Goal: Information Seeking & Learning: Check status

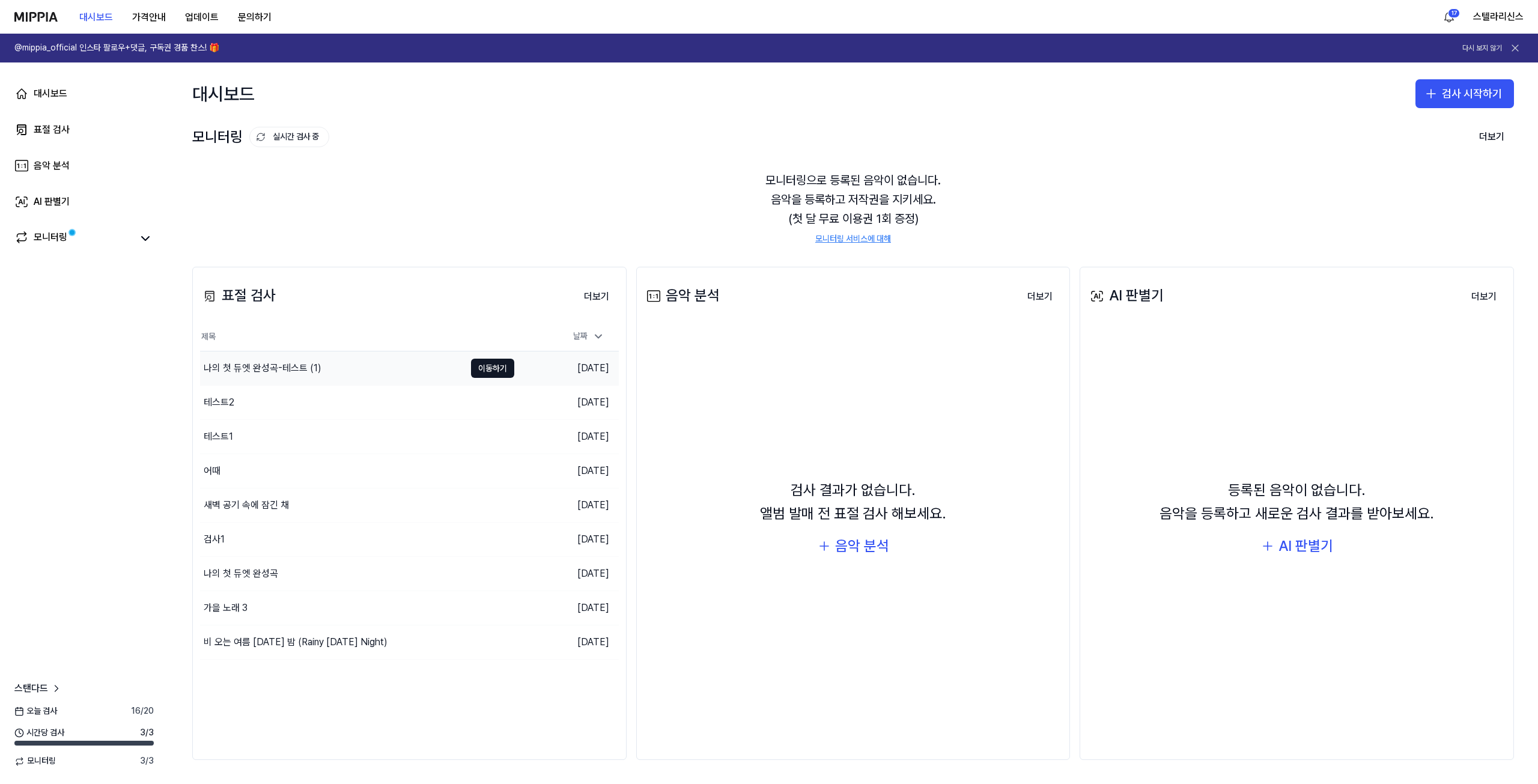
click at [290, 359] on div "나의 첫 듀엣 완성곡-테스트 (1)" at bounding box center [332, 368] width 265 height 33
click at [357, 638] on div "비 오는 여름 [DATE] 밤 (Rainy [DATE] Night)" at bounding box center [295, 643] width 184 height 15
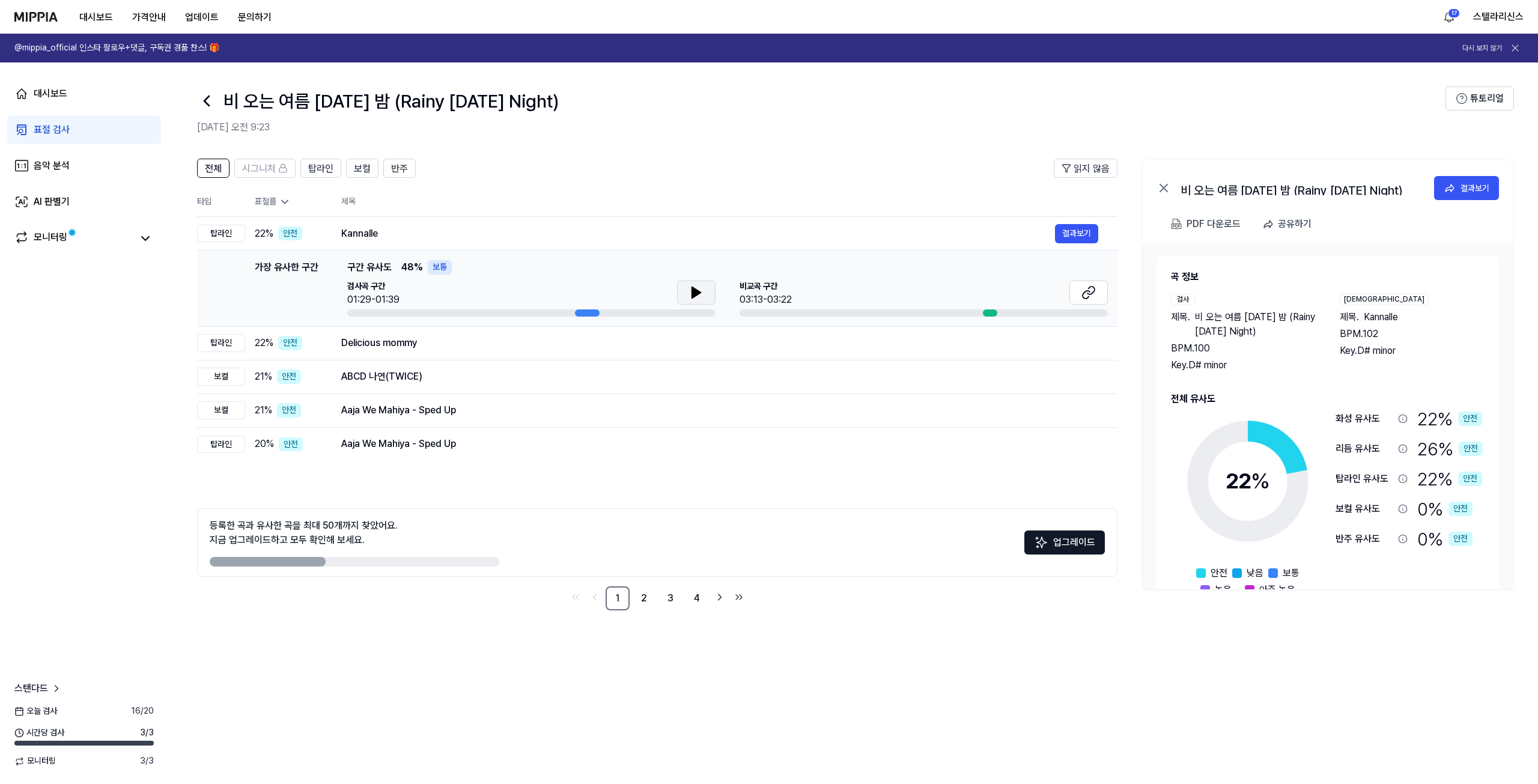
click at [701, 299] on icon at bounding box center [697, 293] width 15 height 15
click at [1000, 720] on div "전체 시그니처 탑라인 보컬 반주 읽지 않음 전체 시그니처 탑라인 보컬 반주 타입 표절률 제목 표절률 읽지 않음 탑라인 22 % 안전 Kanna…" at bounding box center [853, 465] width 1370 height 637
click at [1483, 186] on div "결과보기" at bounding box center [1475, 188] width 29 height 13
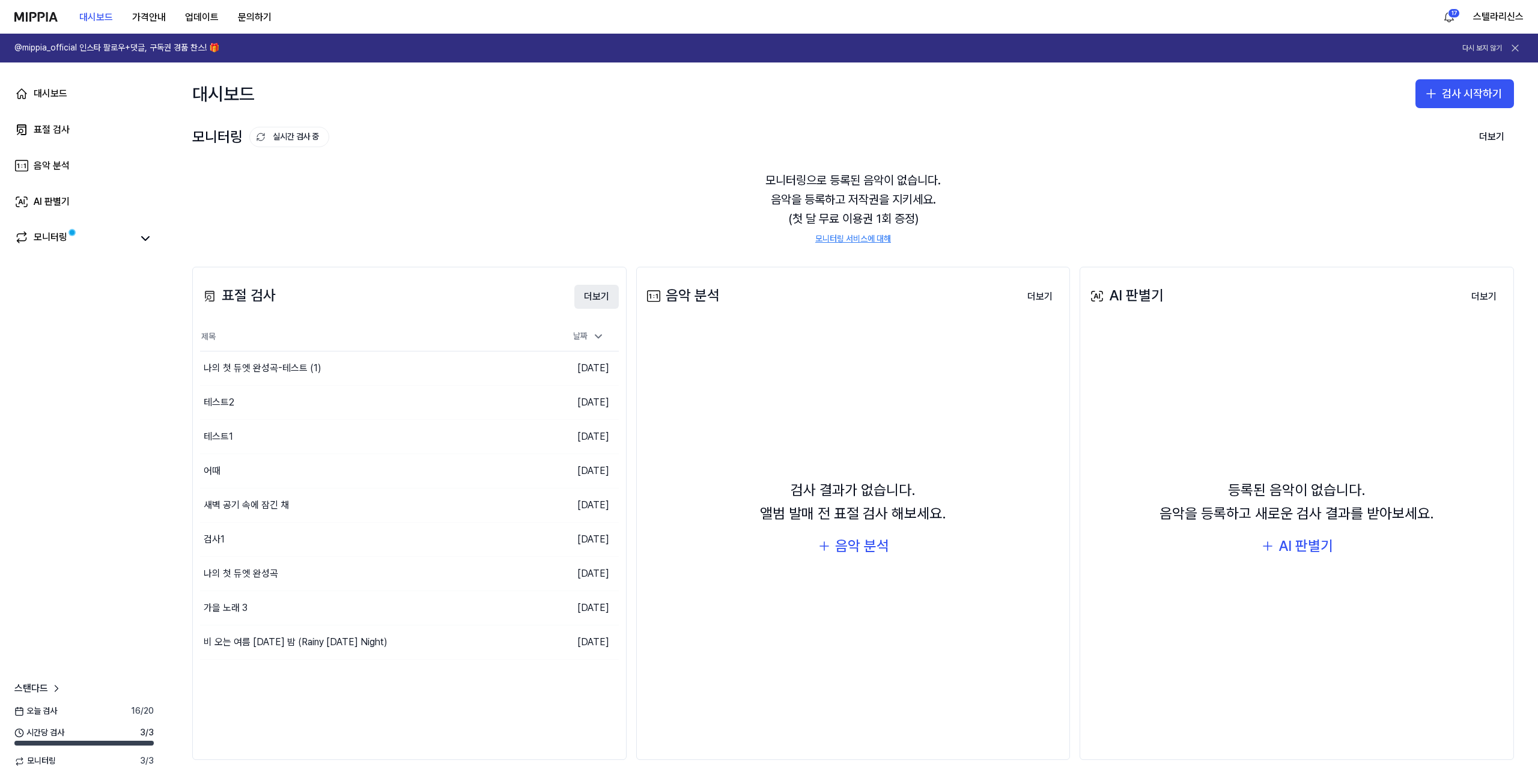
click at [593, 290] on button "더보기" at bounding box center [596, 297] width 44 height 24
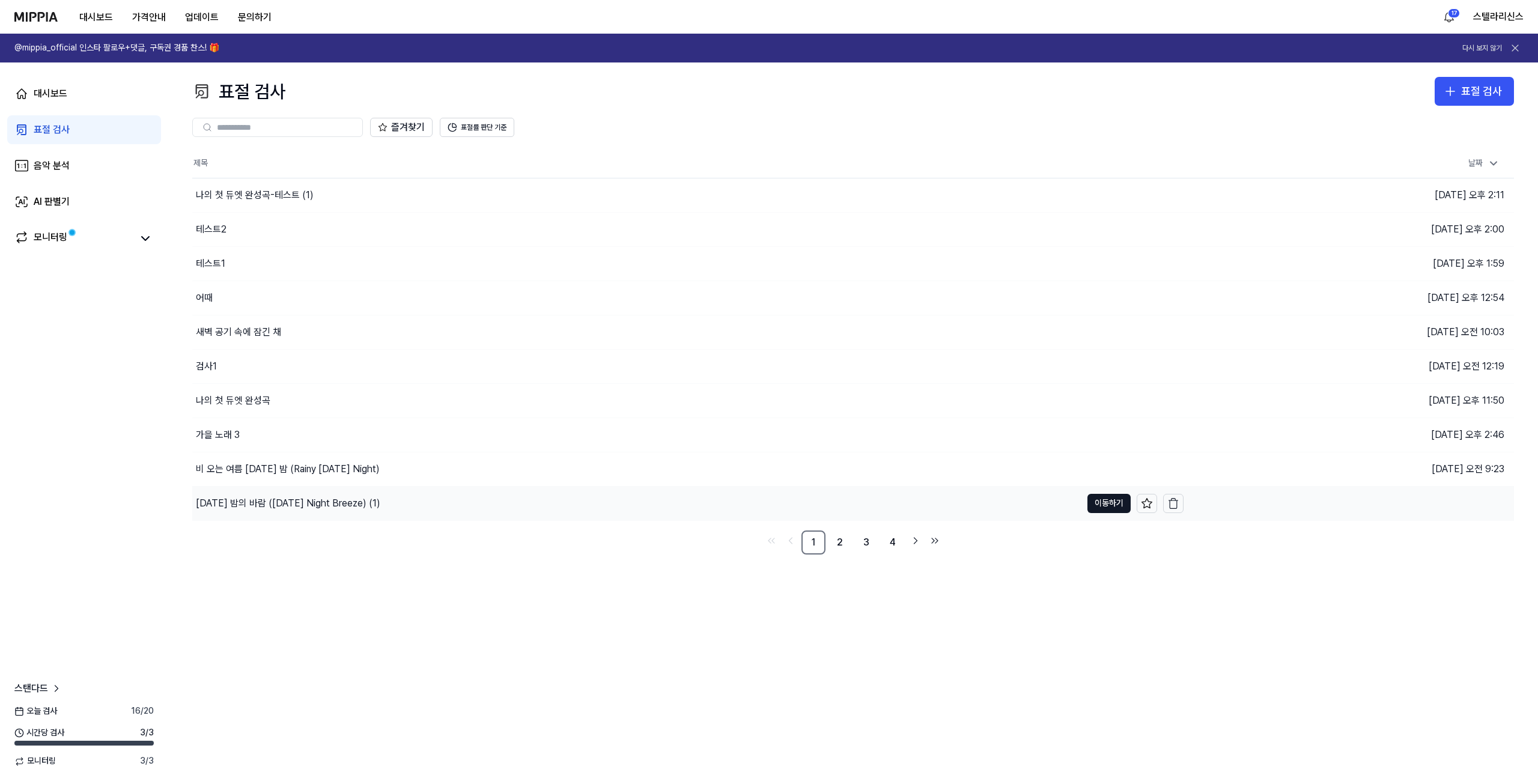
click at [542, 511] on div "[DATE] 밤의 바람 ([DATE] Night Breeze) (1)" at bounding box center [637, 503] width 889 height 33
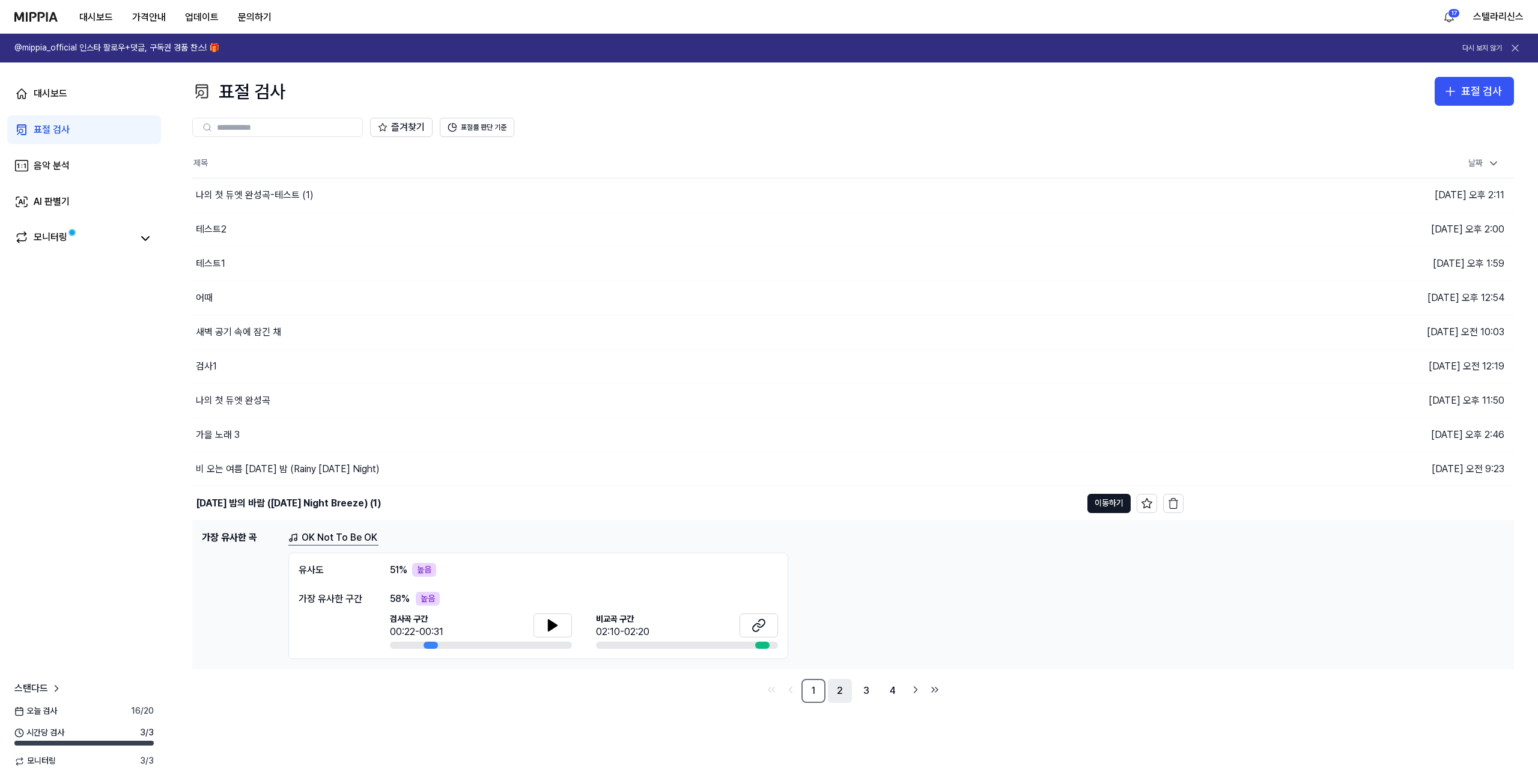
click at [832, 695] on link "2" at bounding box center [840, 691] width 24 height 24
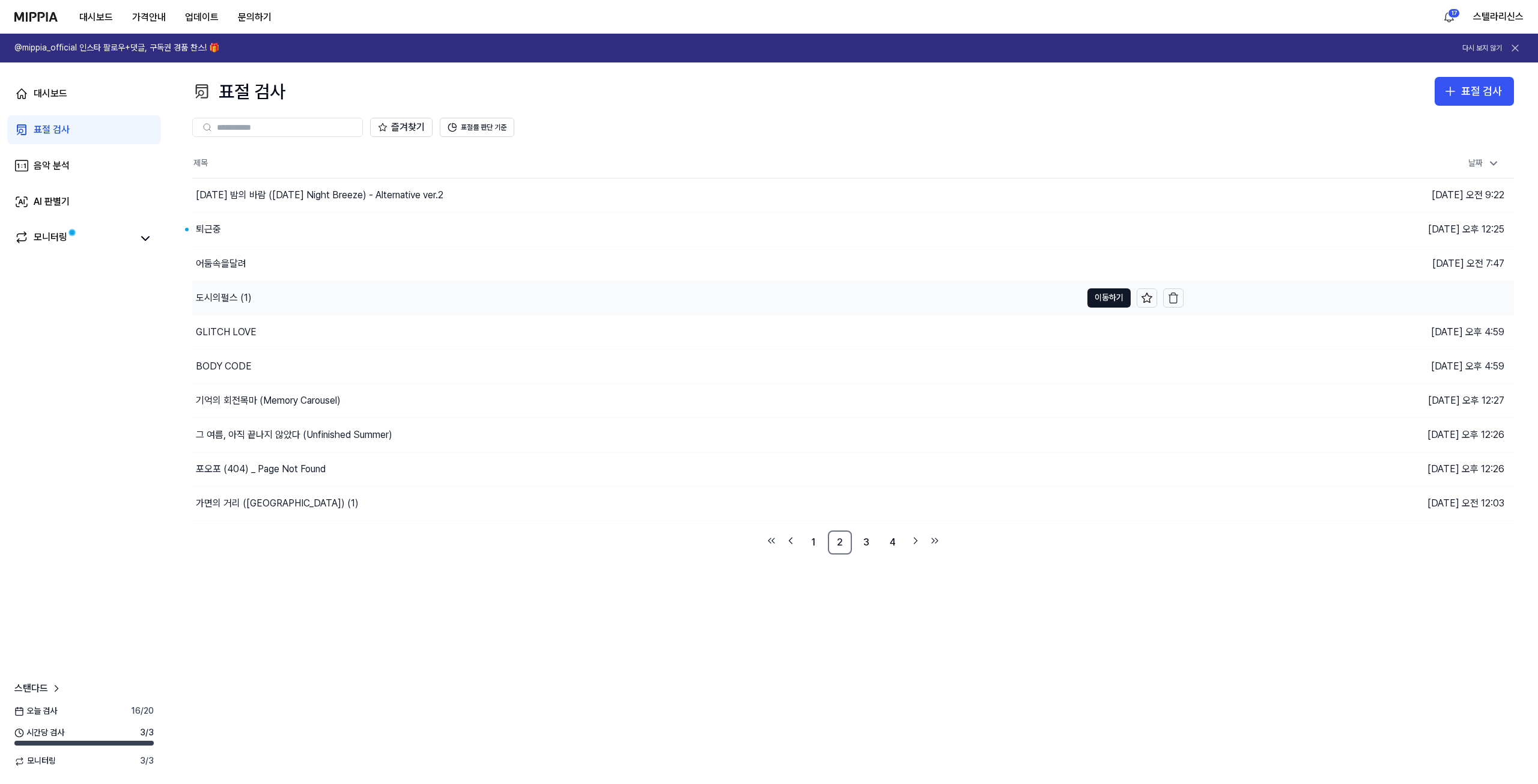
click at [389, 284] on div "도시의펄스 (1)" at bounding box center [637, 298] width 889 height 33
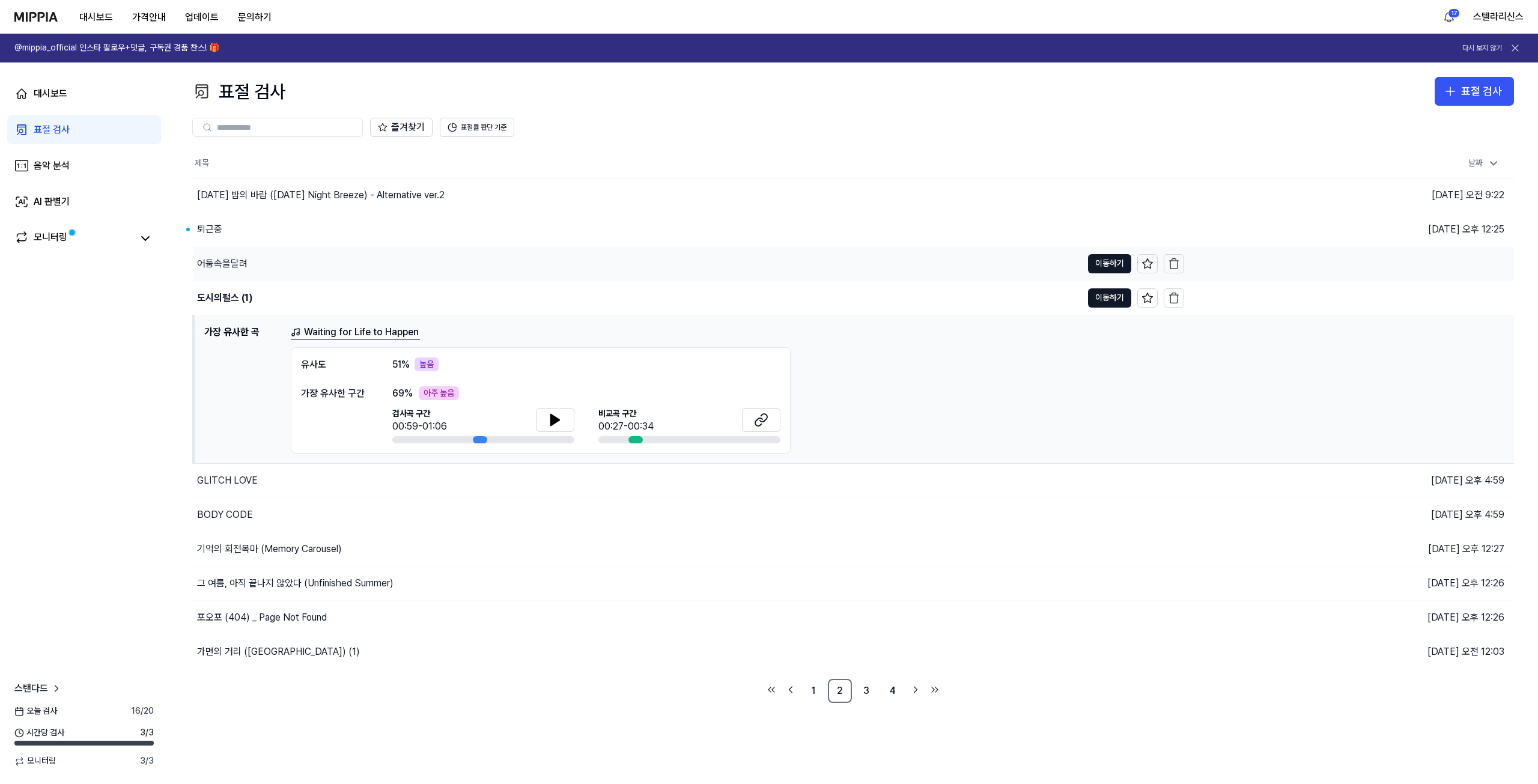
click at [520, 275] on div "어둠속을달려" at bounding box center [637, 264] width 889 height 33
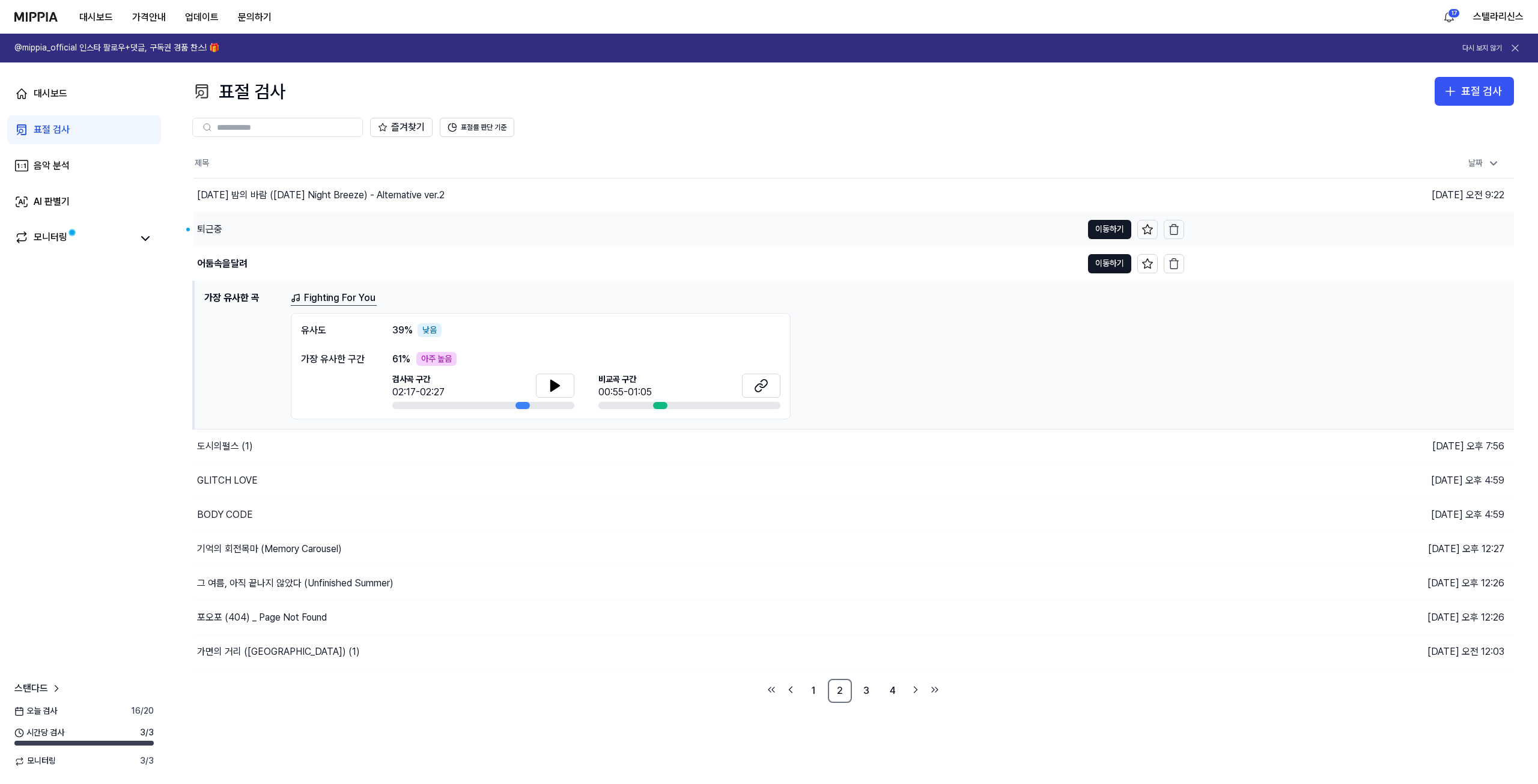
click at [696, 234] on div "퇴근중" at bounding box center [637, 229] width 889 height 33
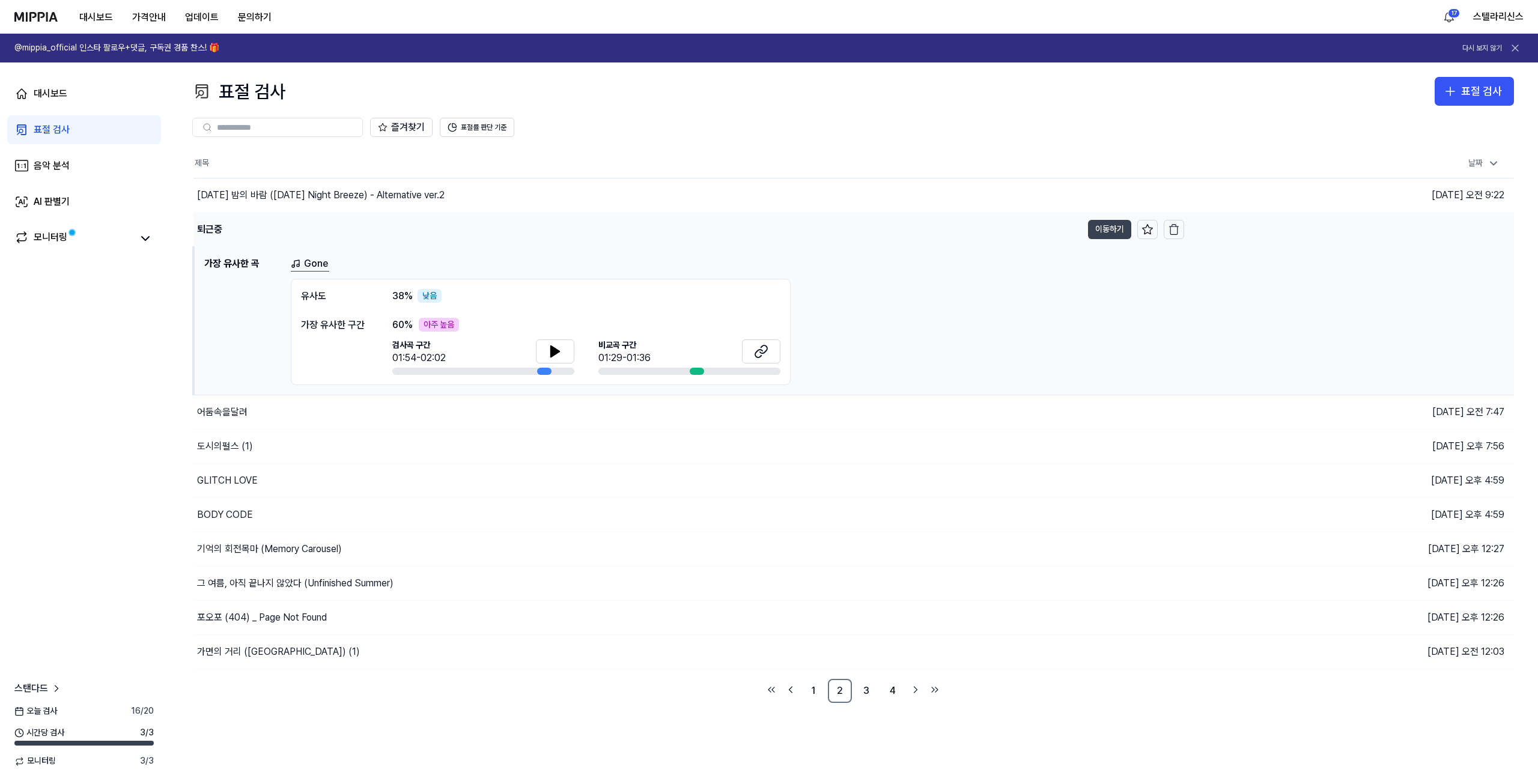
click at [1102, 233] on button "이동하기" at bounding box center [1109, 230] width 43 height 19
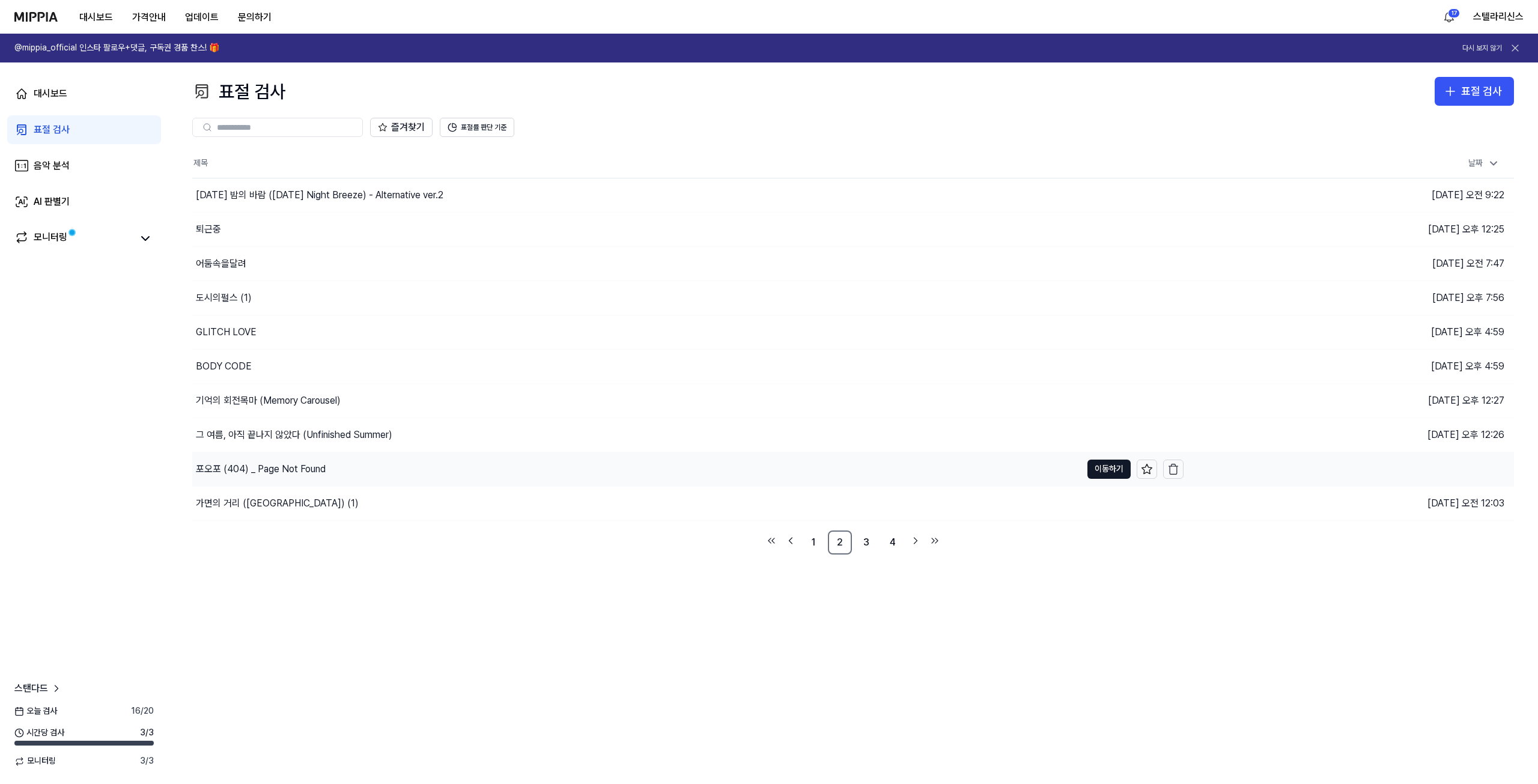
click at [660, 468] on div "포오포 (404) _ Page Not Found" at bounding box center [637, 469] width 889 height 33
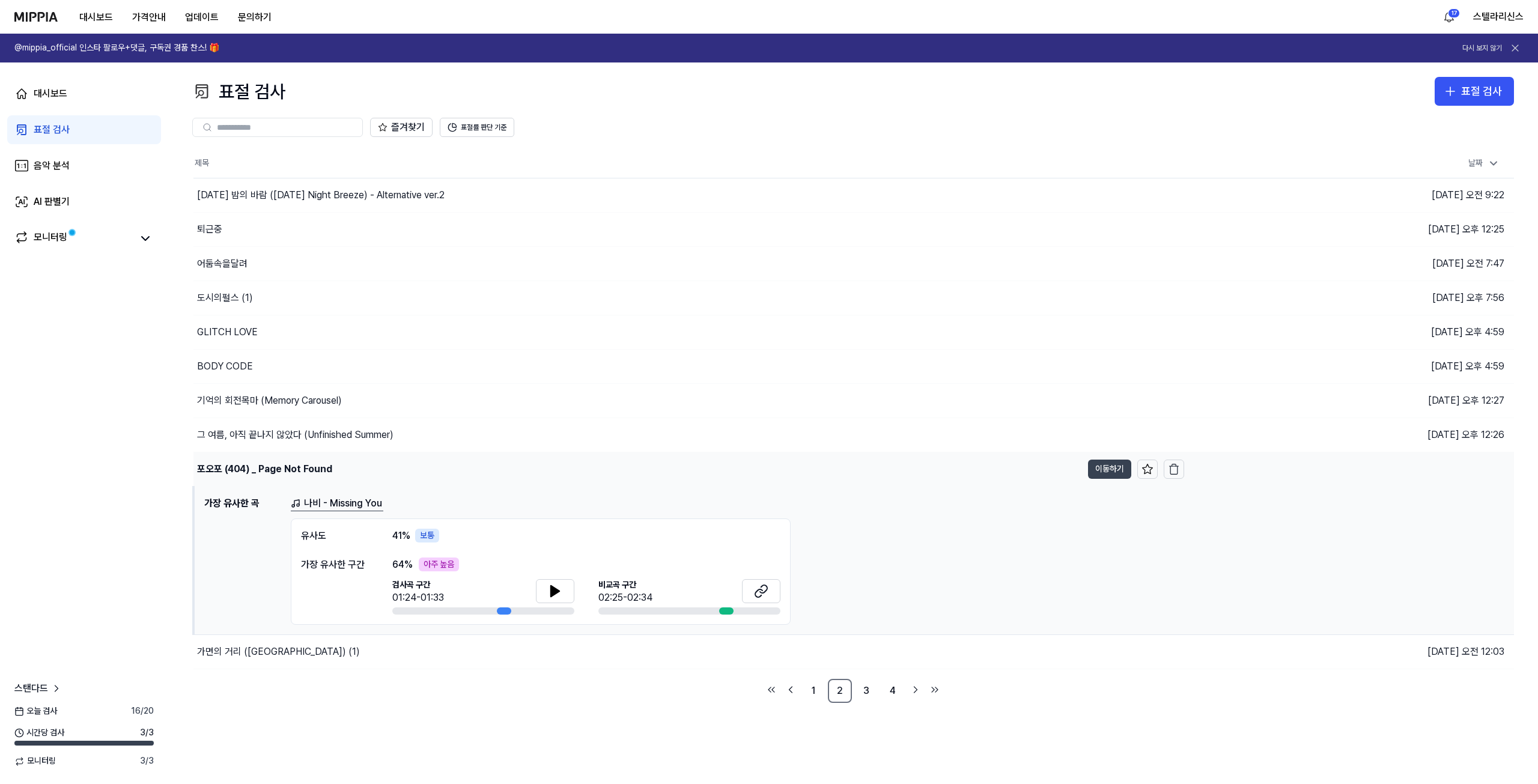
click at [1110, 467] on button "이동하기" at bounding box center [1109, 469] width 43 height 19
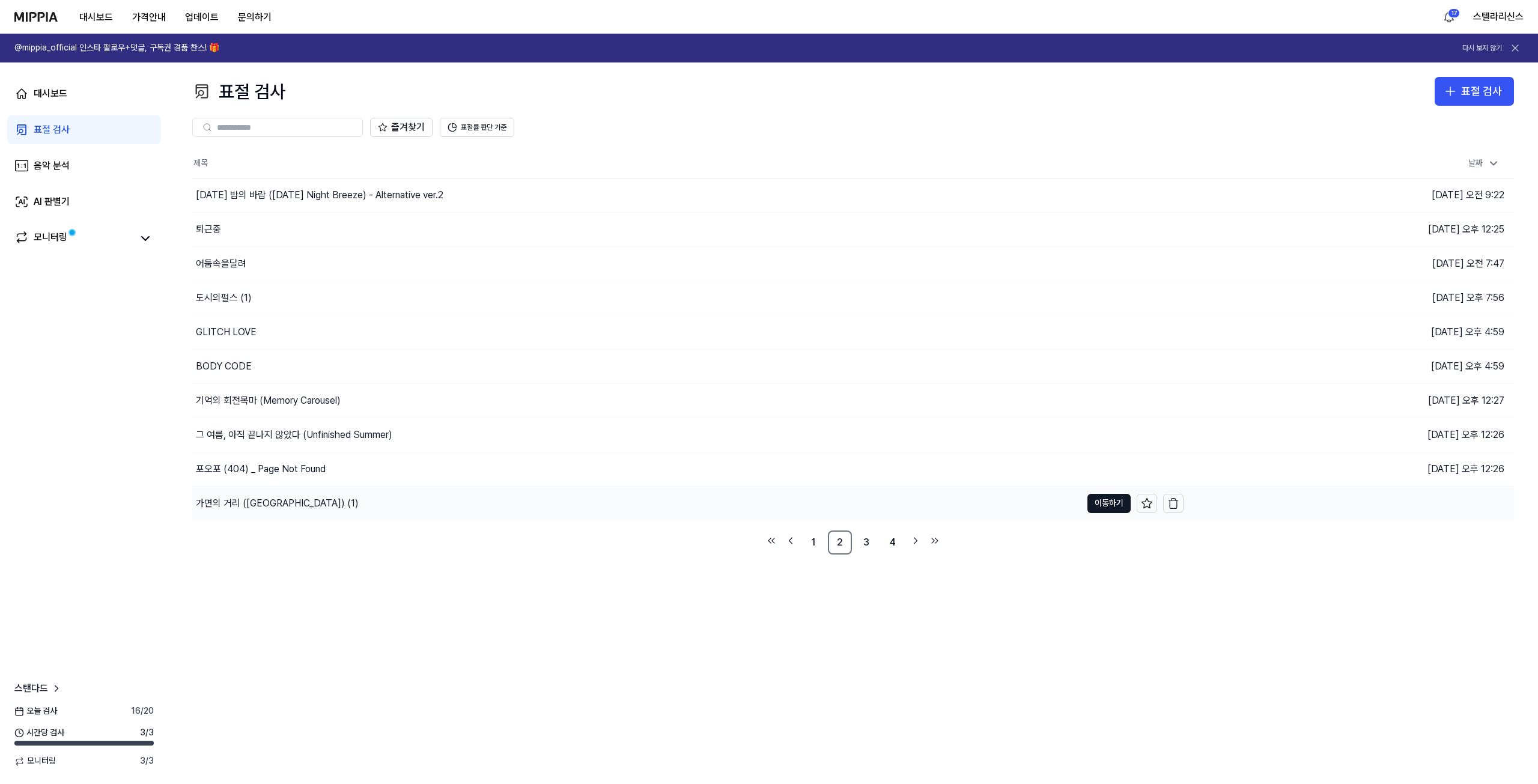
click at [751, 511] on div "가면의 거리 ([GEOGRAPHIC_DATA]) (1)" at bounding box center [637, 503] width 889 height 33
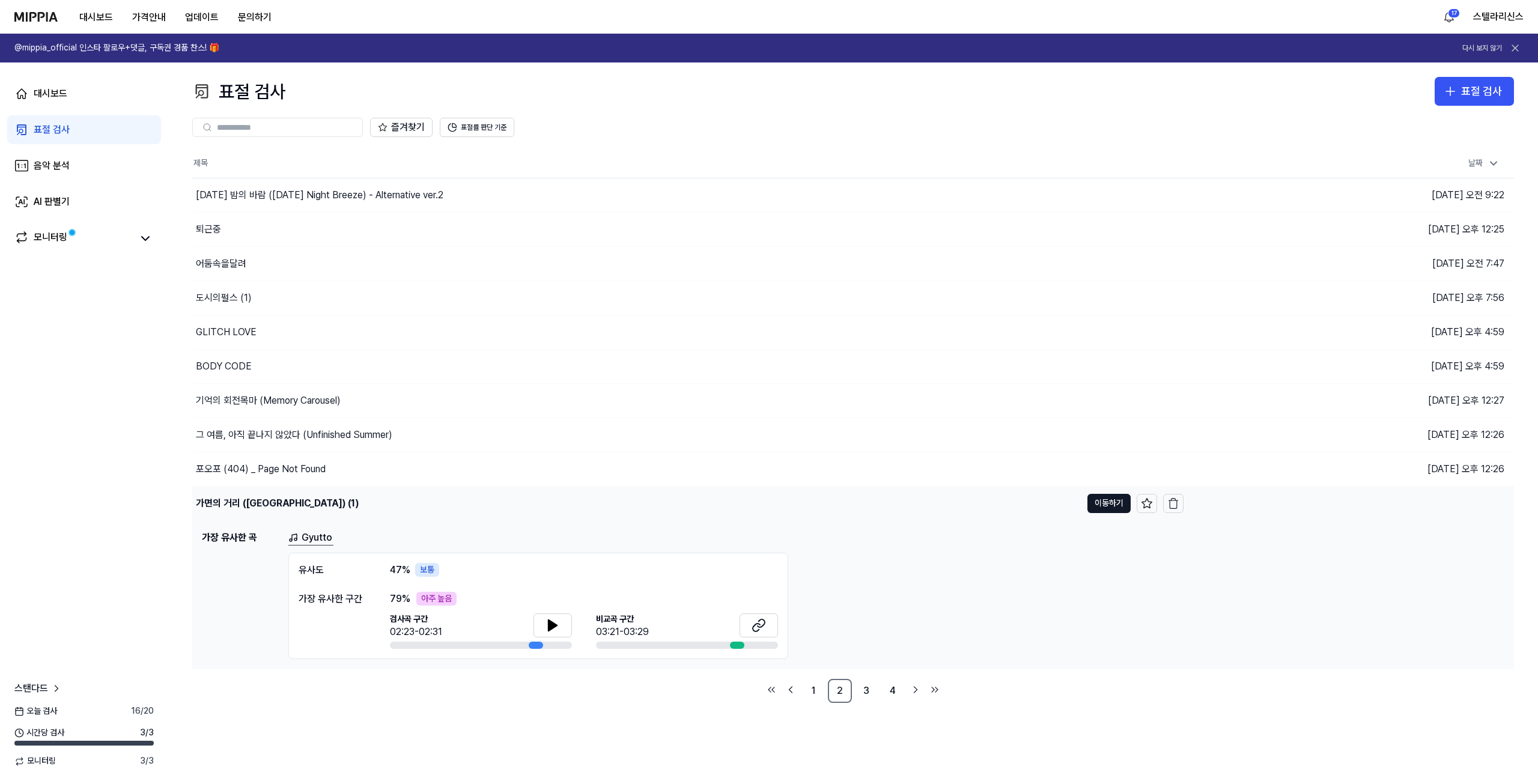
click at [1104, 513] on td "가면의 거리 ([GEOGRAPHIC_DATA]) (1) 이동하기" at bounding box center [688, 503] width 991 height 33
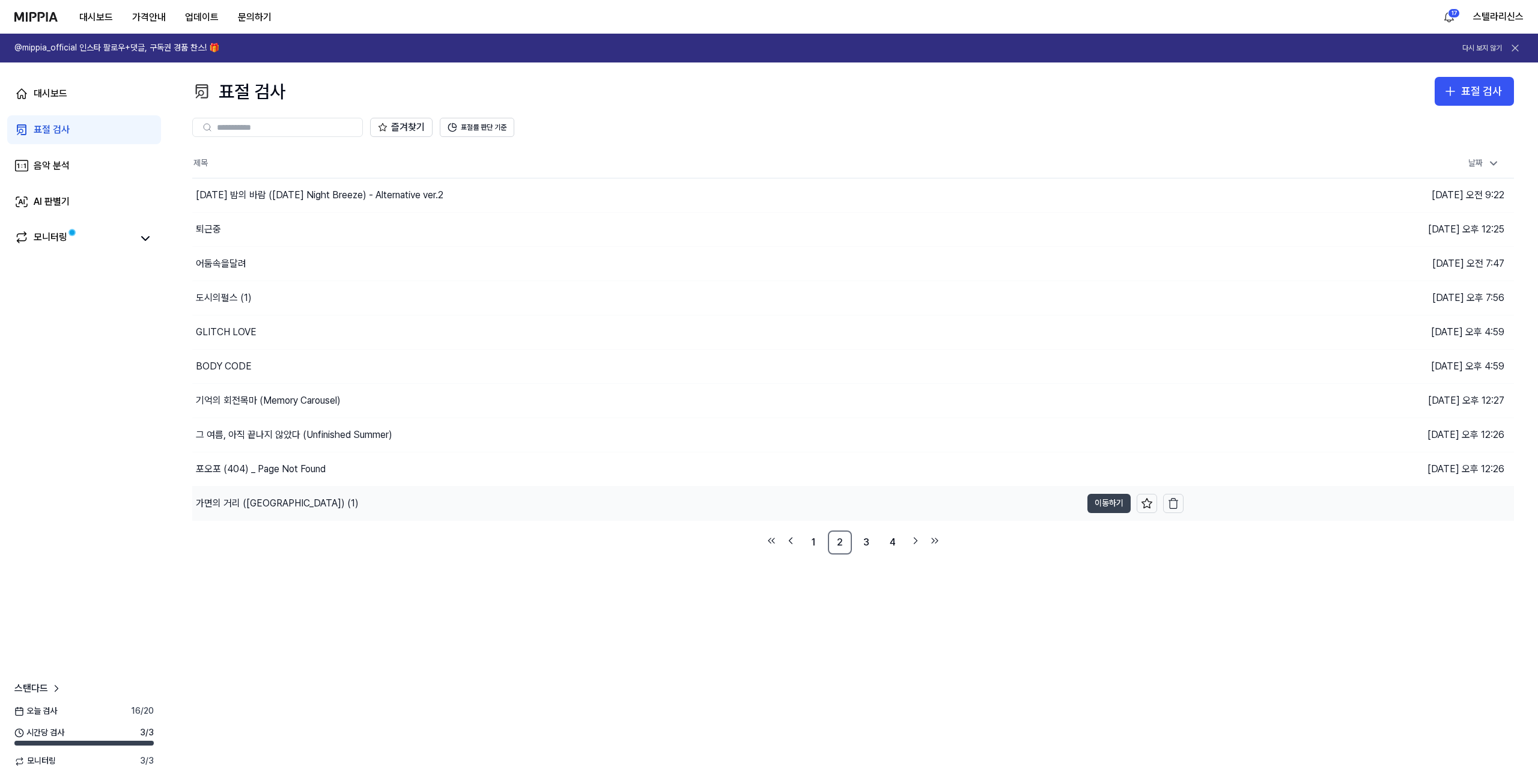
click at [1116, 499] on button "이동하기" at bounding box center [1109, 503] width 43 height 19
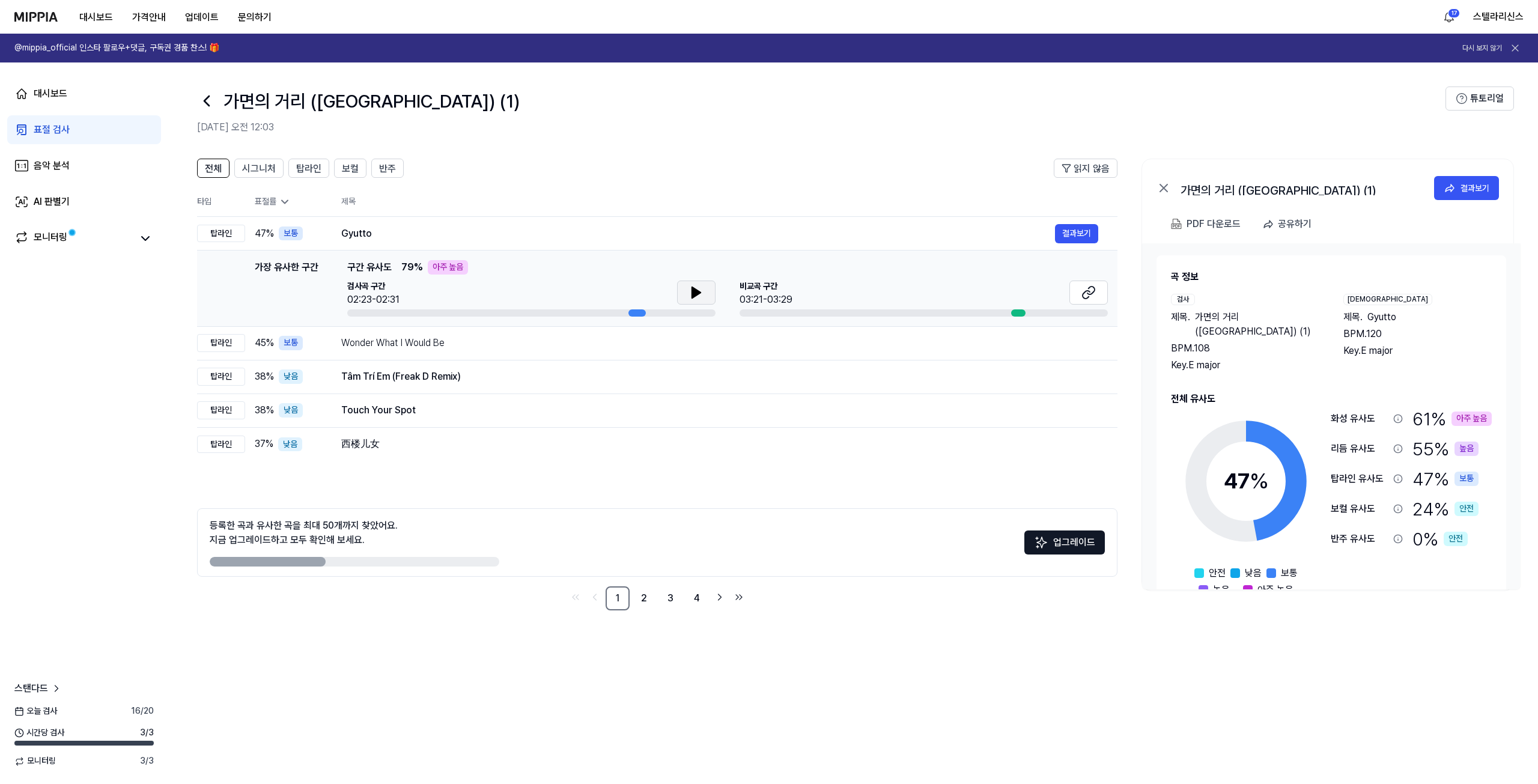
click at [699, 297] on icon at bounding box center [697, 293] width 15 height 15
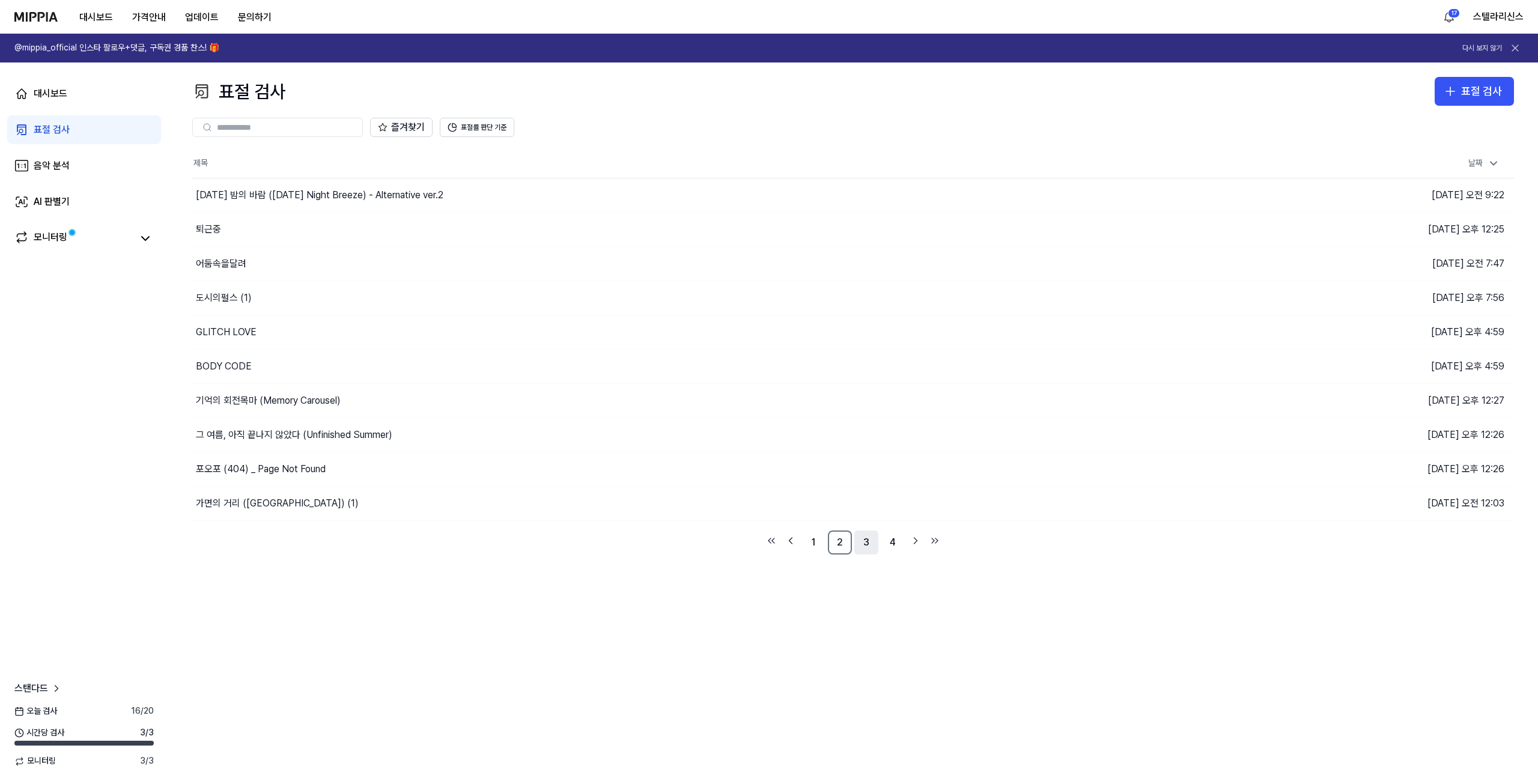
click at [858, 544] on link "3" at bounding box center [867, 542] width 24 height 24
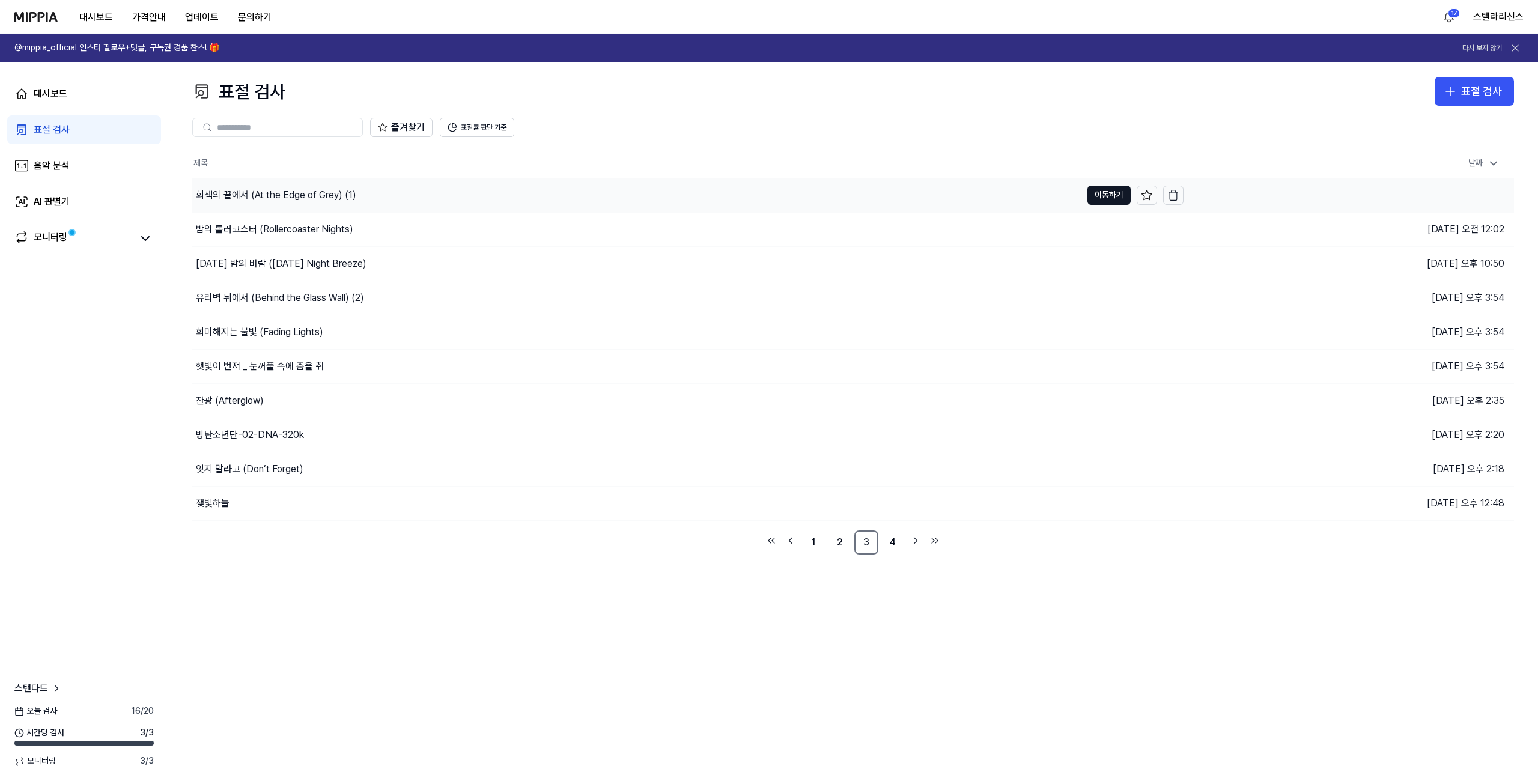
click at [414, 194] on div "회색의 끝에서 (At the Edge of Grey) (1)" at bounding box center [637, 195] width 889 height 33
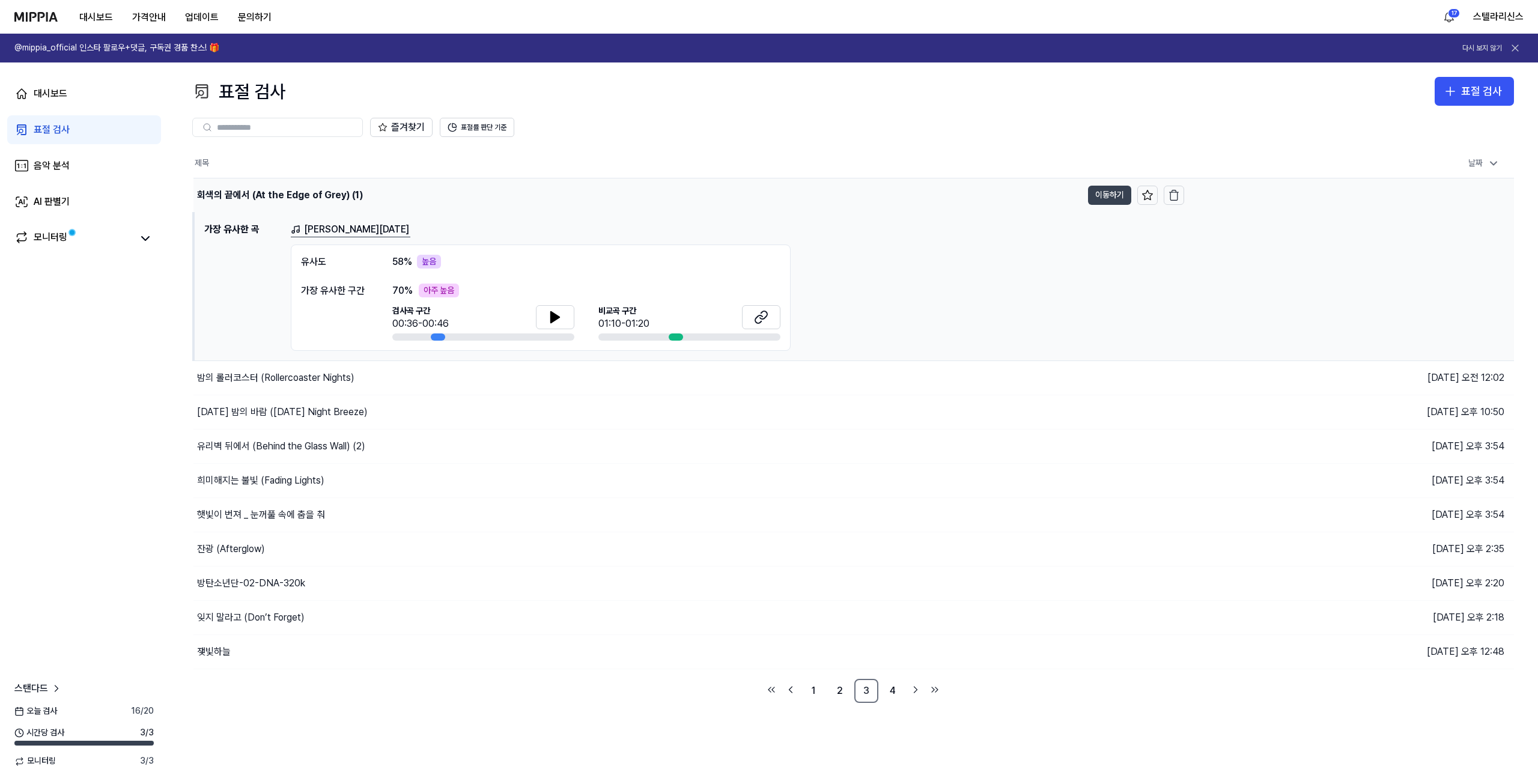
click at [1110, 196] on button "이동하기" at bounding box center [1109, 196] width 43 height 19
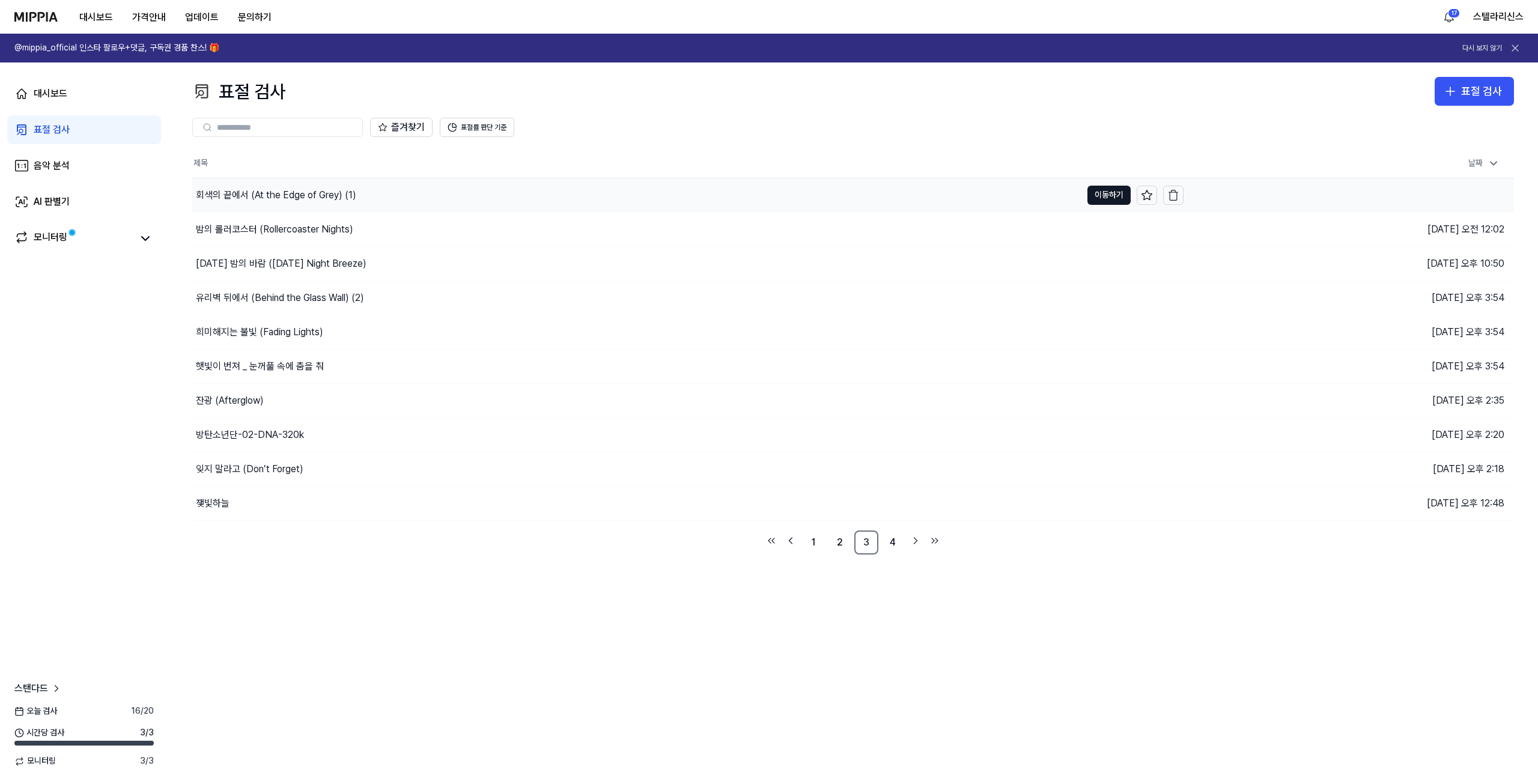
click at [498, 193] on div "회색의 끝에서 (At the Edge of Grey) (1)" at bounding box center [637, 195] width 889 height 33
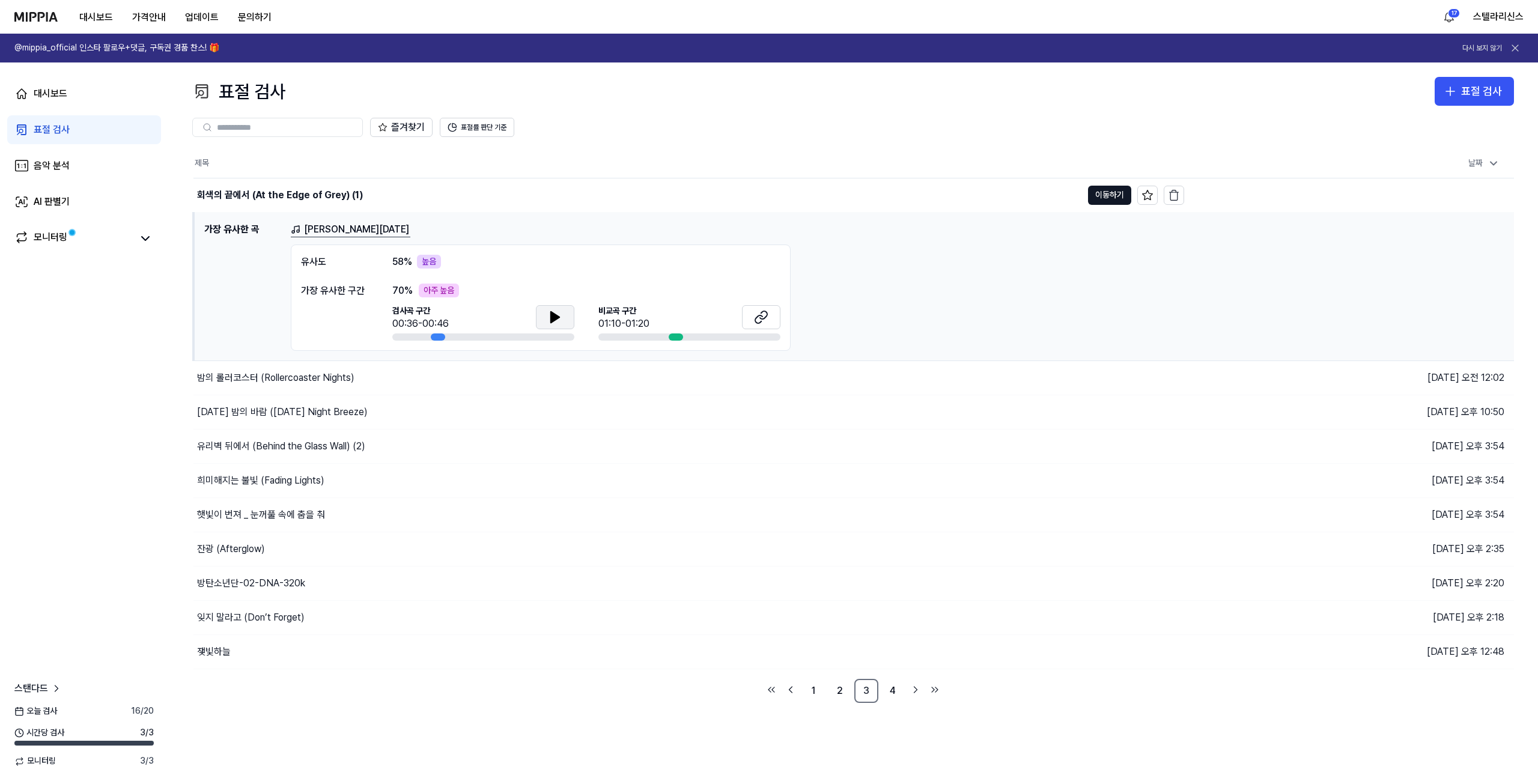
click at [556, 314] on icon at bounding box center [555, 317] width 9 height 11
click at [543, 651] on div "쟂빛하늘" at bounding box center [637, 652] width 889 height 33
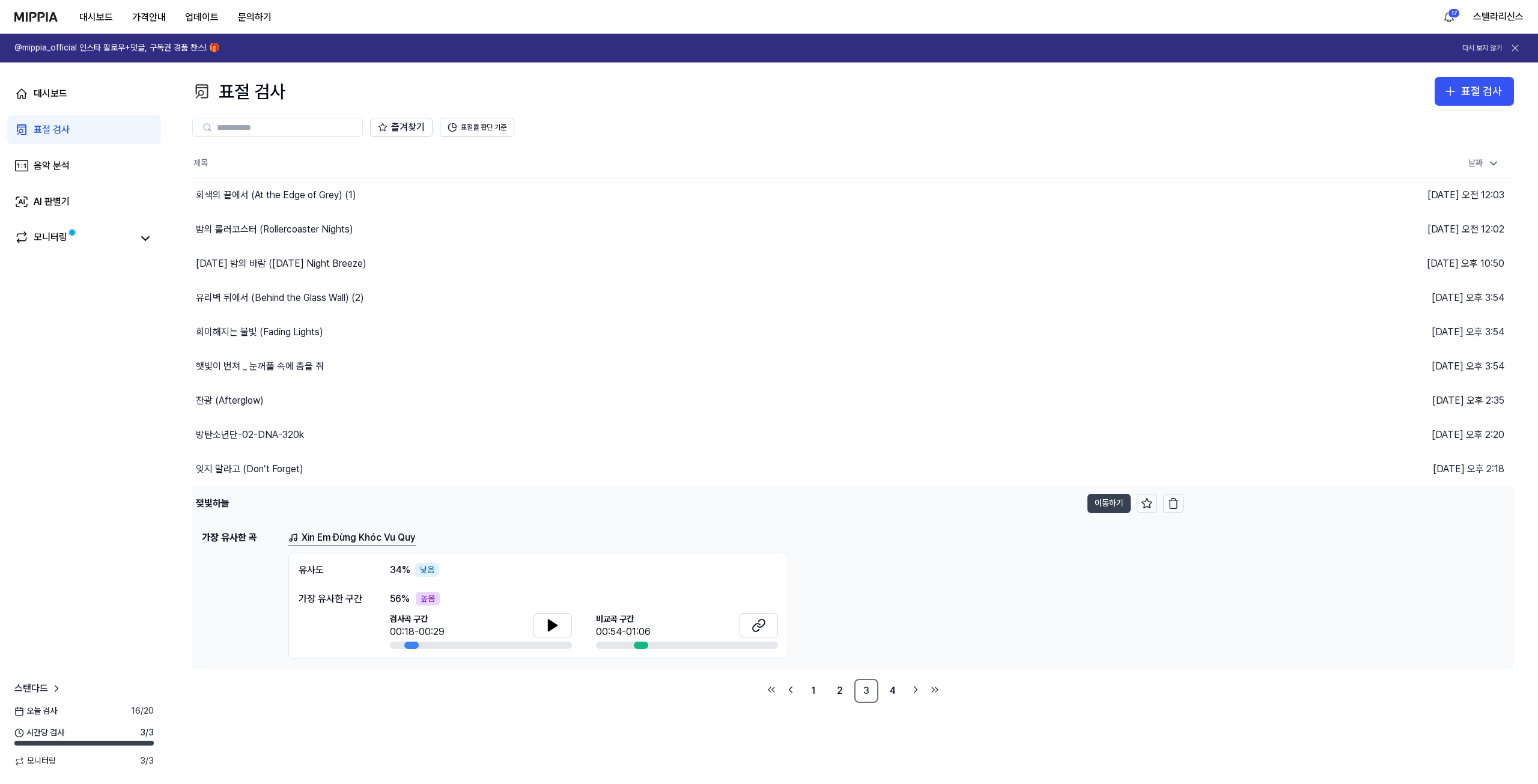
click at [1098, 503] on button "이동하기" at bounding box center [1109, 503] width 43 height 19
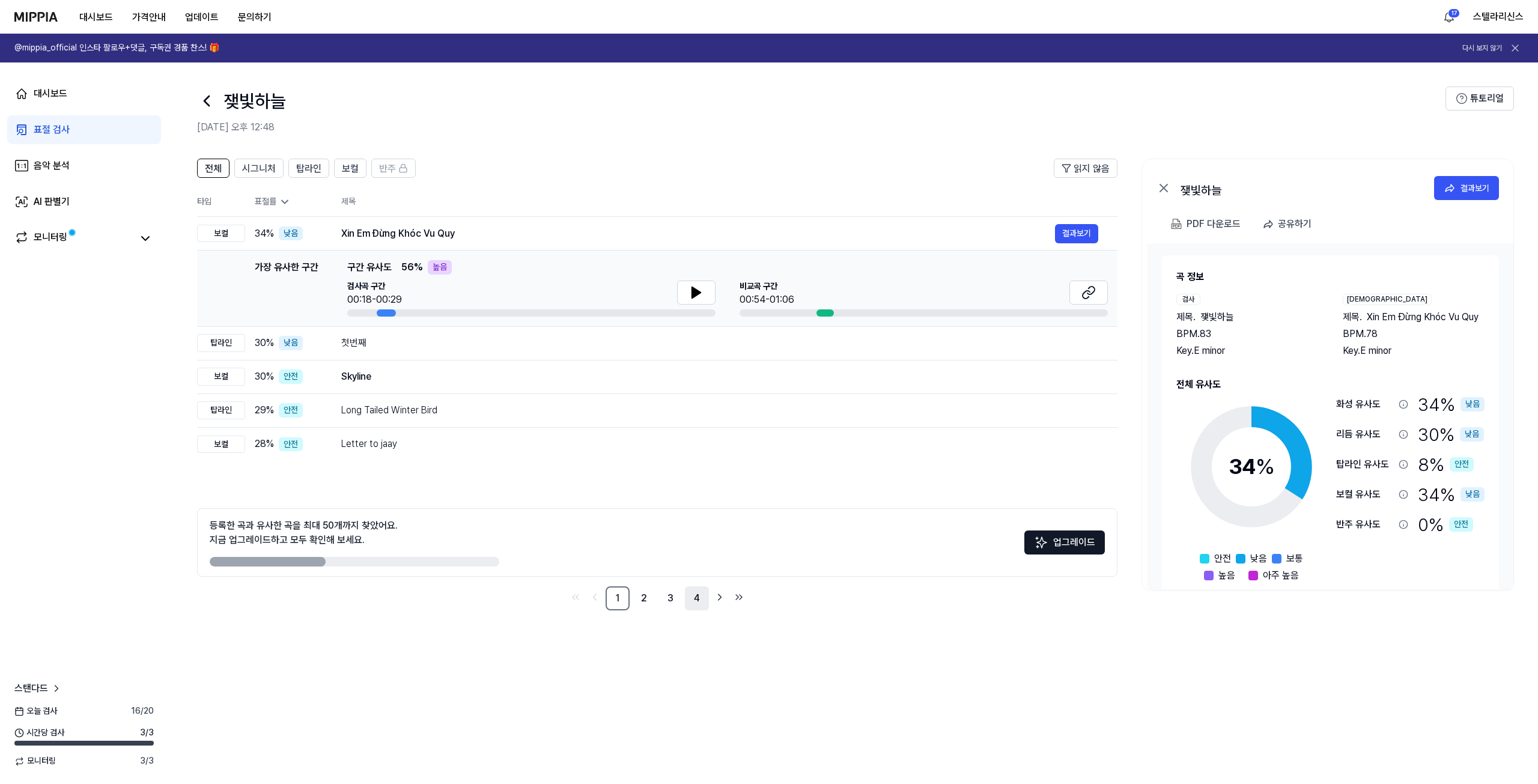
click at [693, 602] on link "4" at bounding box center [697, 598] width 24 height 24
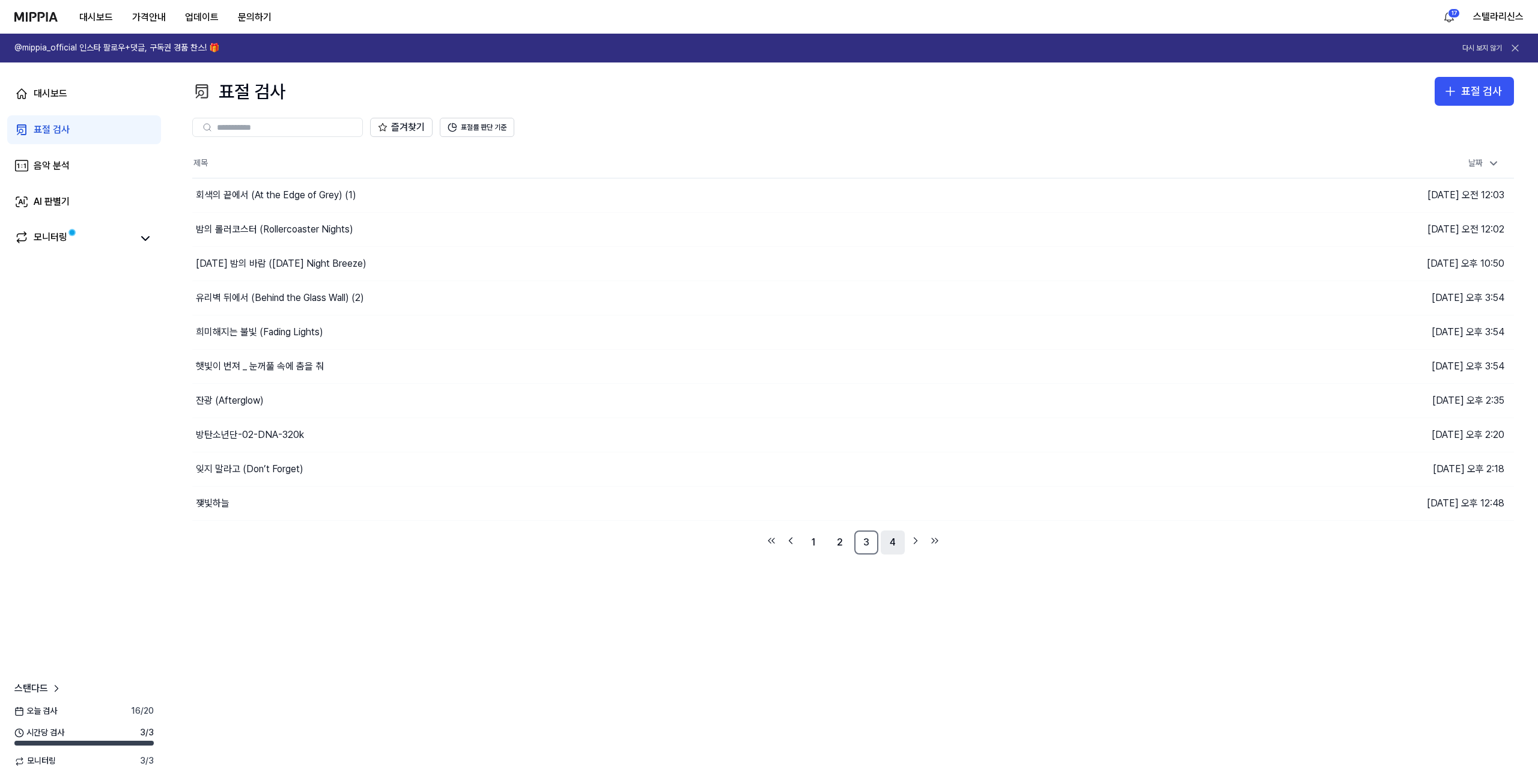
click at [888, 548] on link "4" at bounding box center [893, 542] width 24 height 24
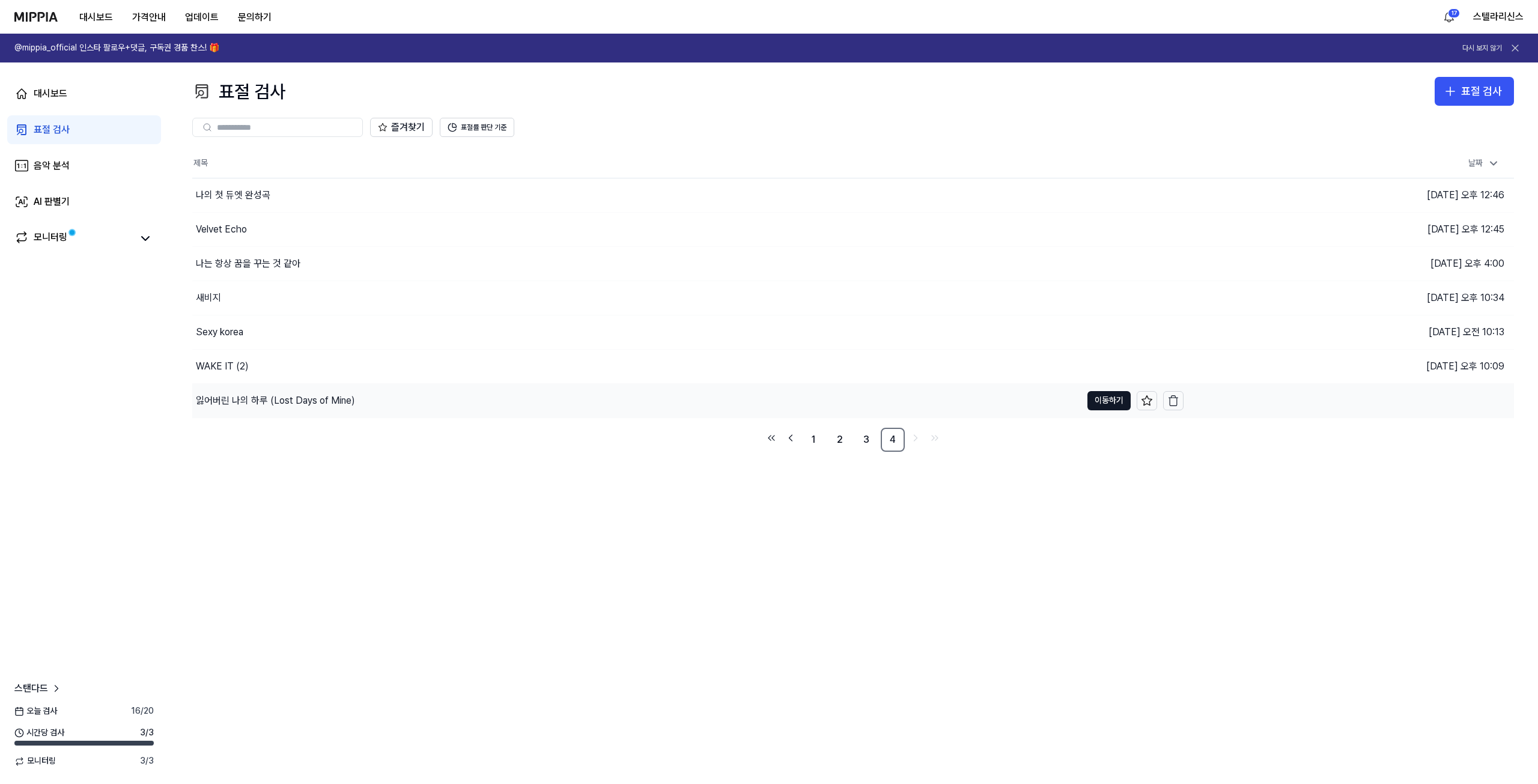
click at [538, 408] on div "잃어버린 나의 하루 (Lost Days of Mine)" at bounding box center [637, 400] width 889 height 33
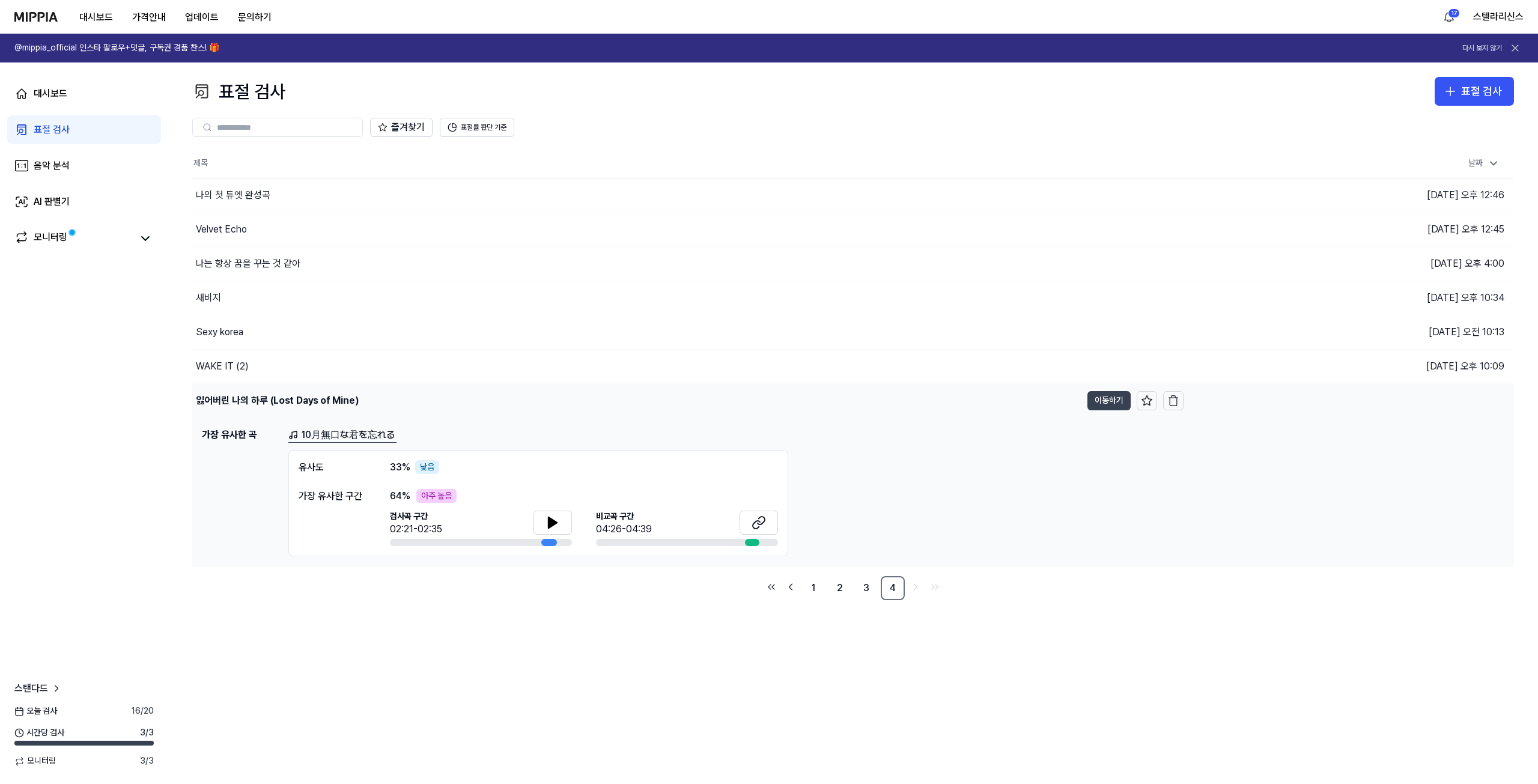
click at [1109, 394] on button "이동하기" at bounding box center [1109, 401] width 43 height 19
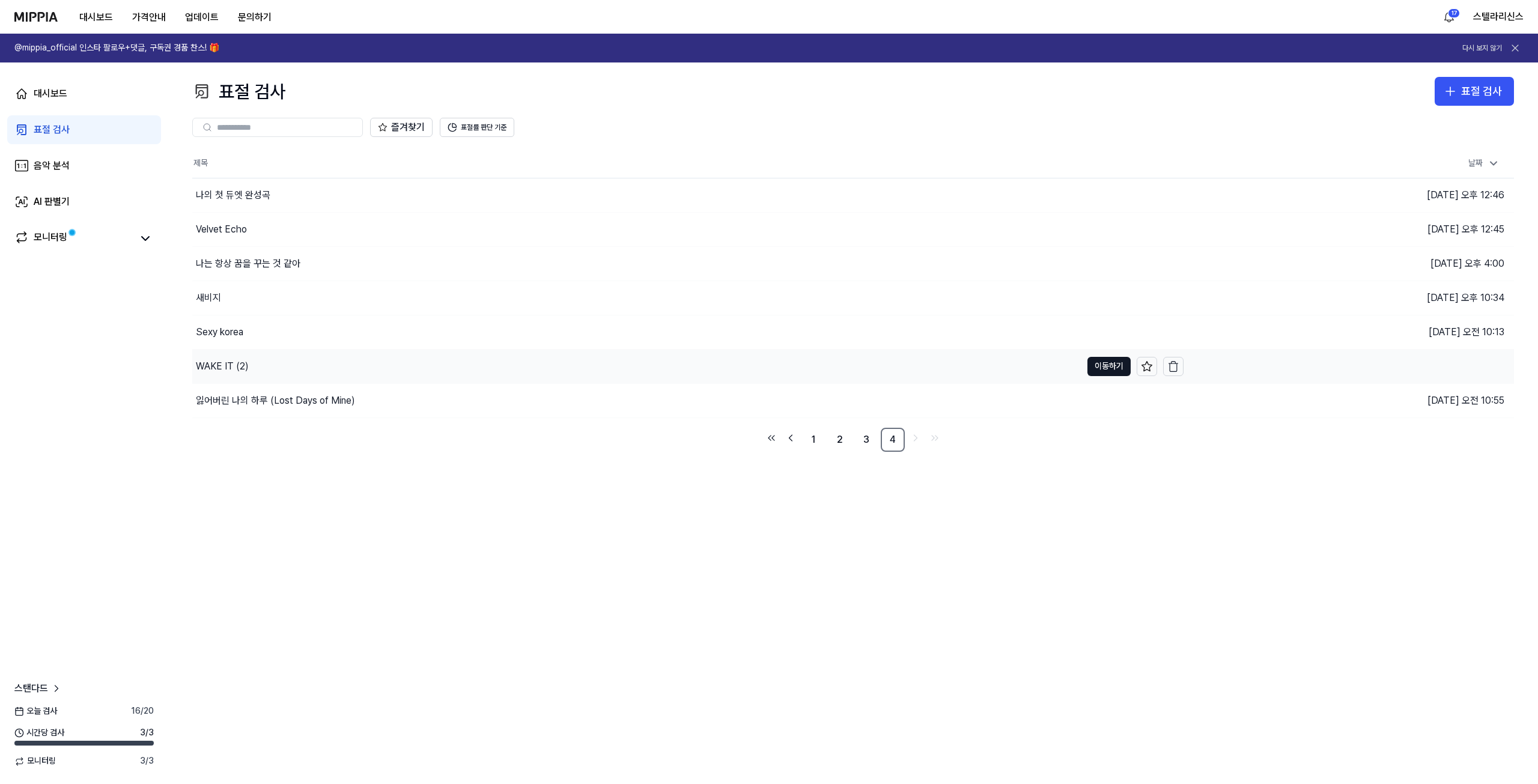
click at [479, 376] on div "WAKE IT (2)" at bounding box center [637, 366] width 889 height 33
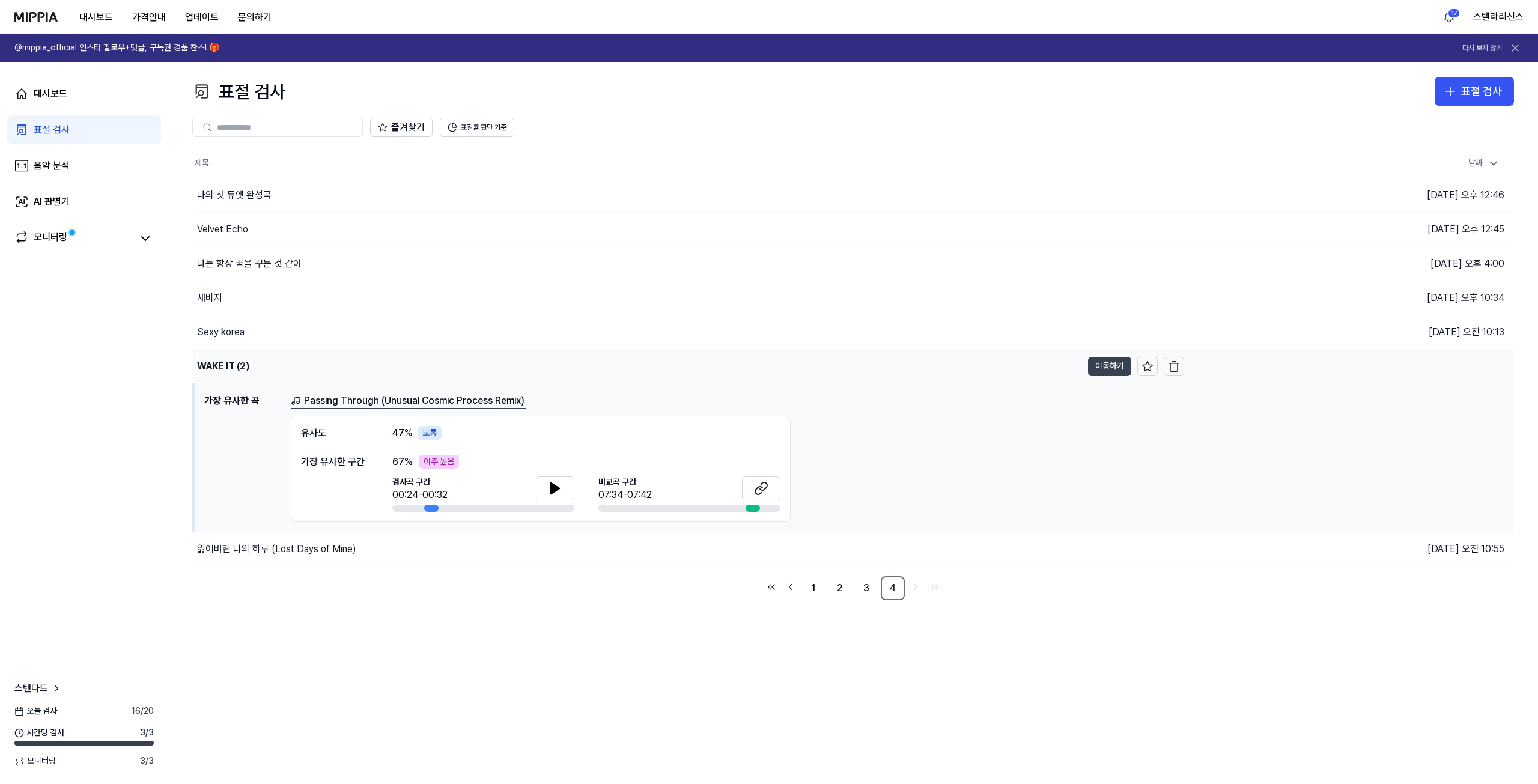
click at [1105, 368] on button "이동하기" at bounding box center [1109, 367] width 43 height 19
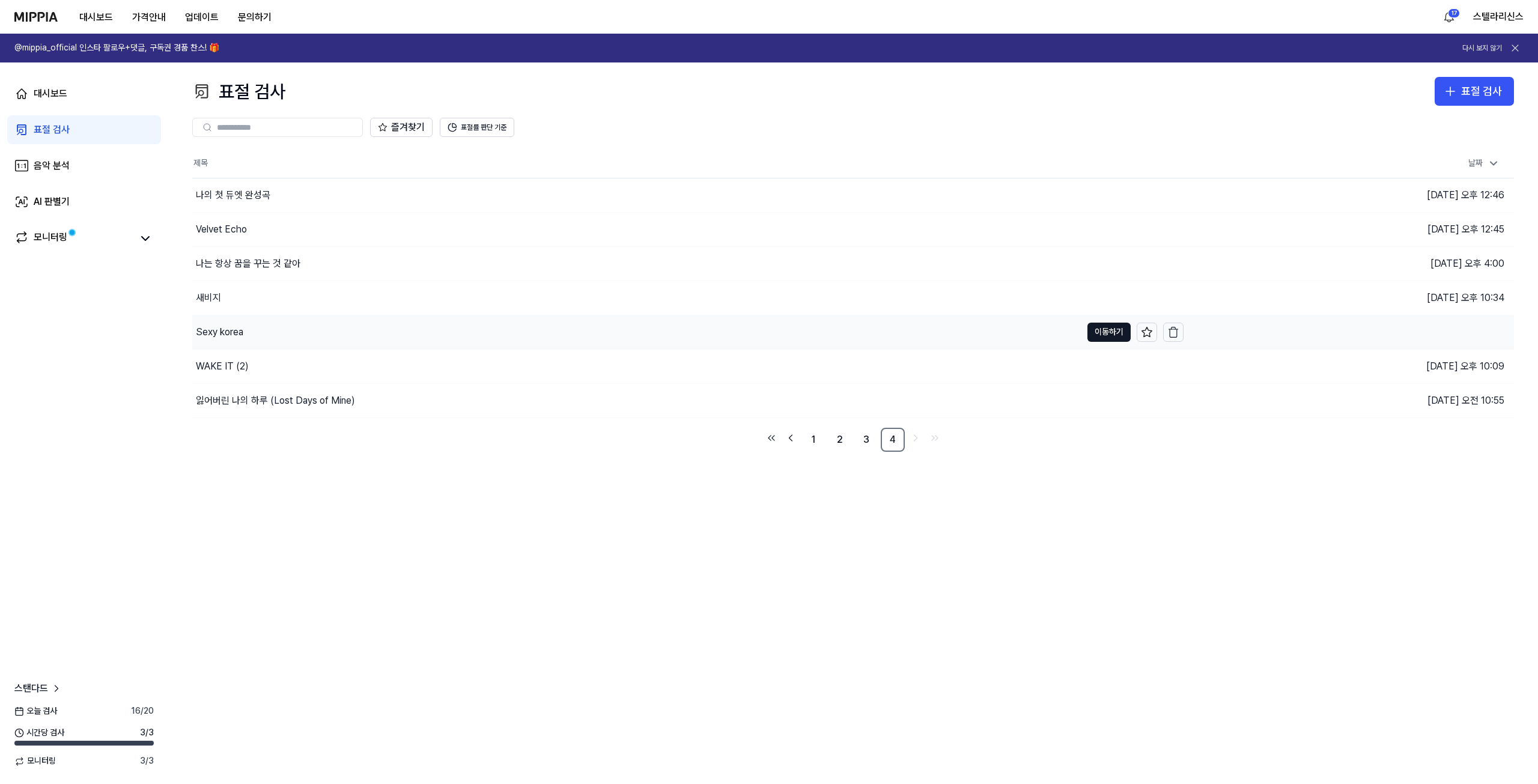
click at [346, 318] on div "Sexy korea" at bounding box center [637, 332] width 889 height 33
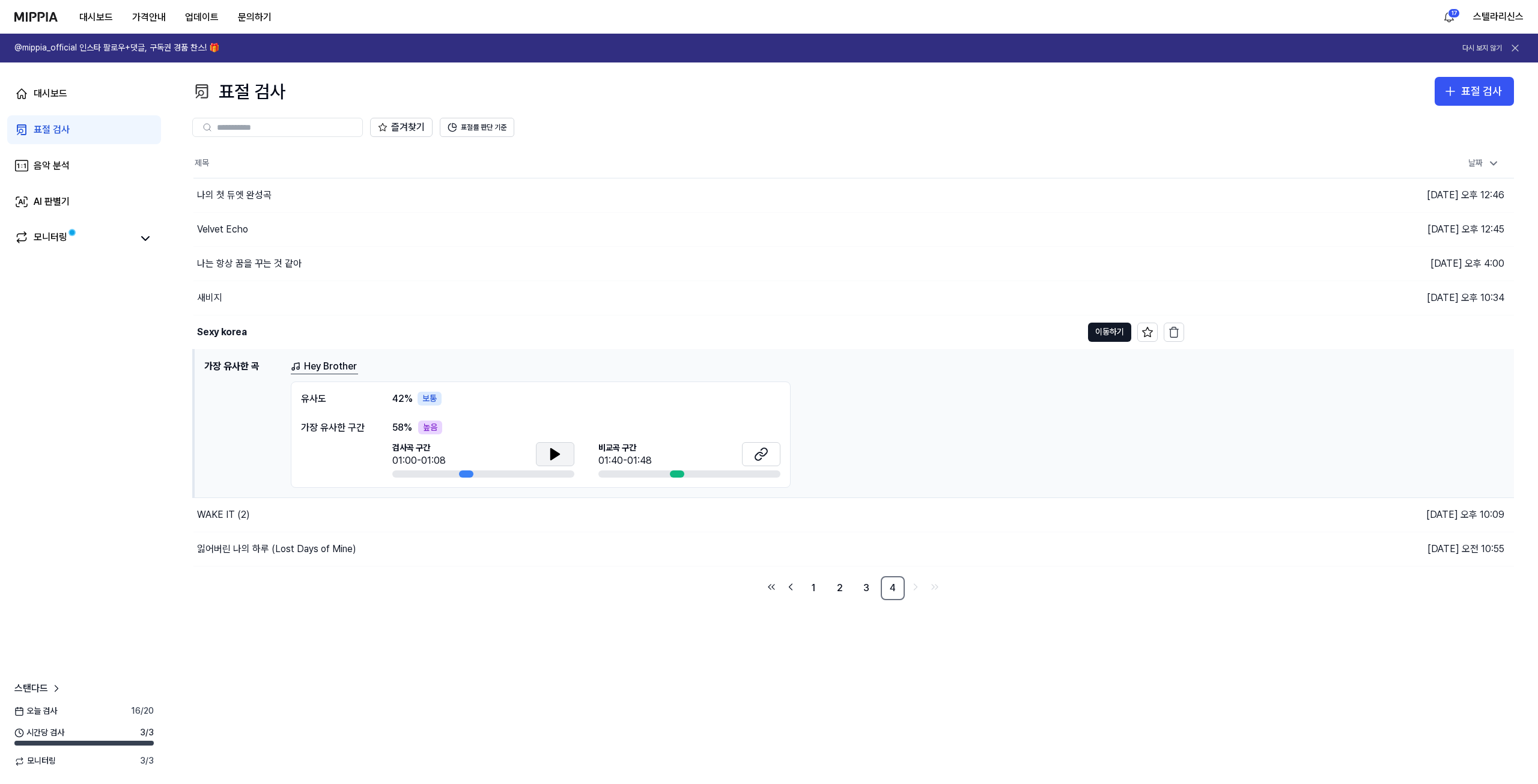
click at [538, 458] on button at bounding box center [555, 454] width 38 height 24
click at [1099, 335] on button "이동하기" at bounding box center [1109, 332] width 43 height 19
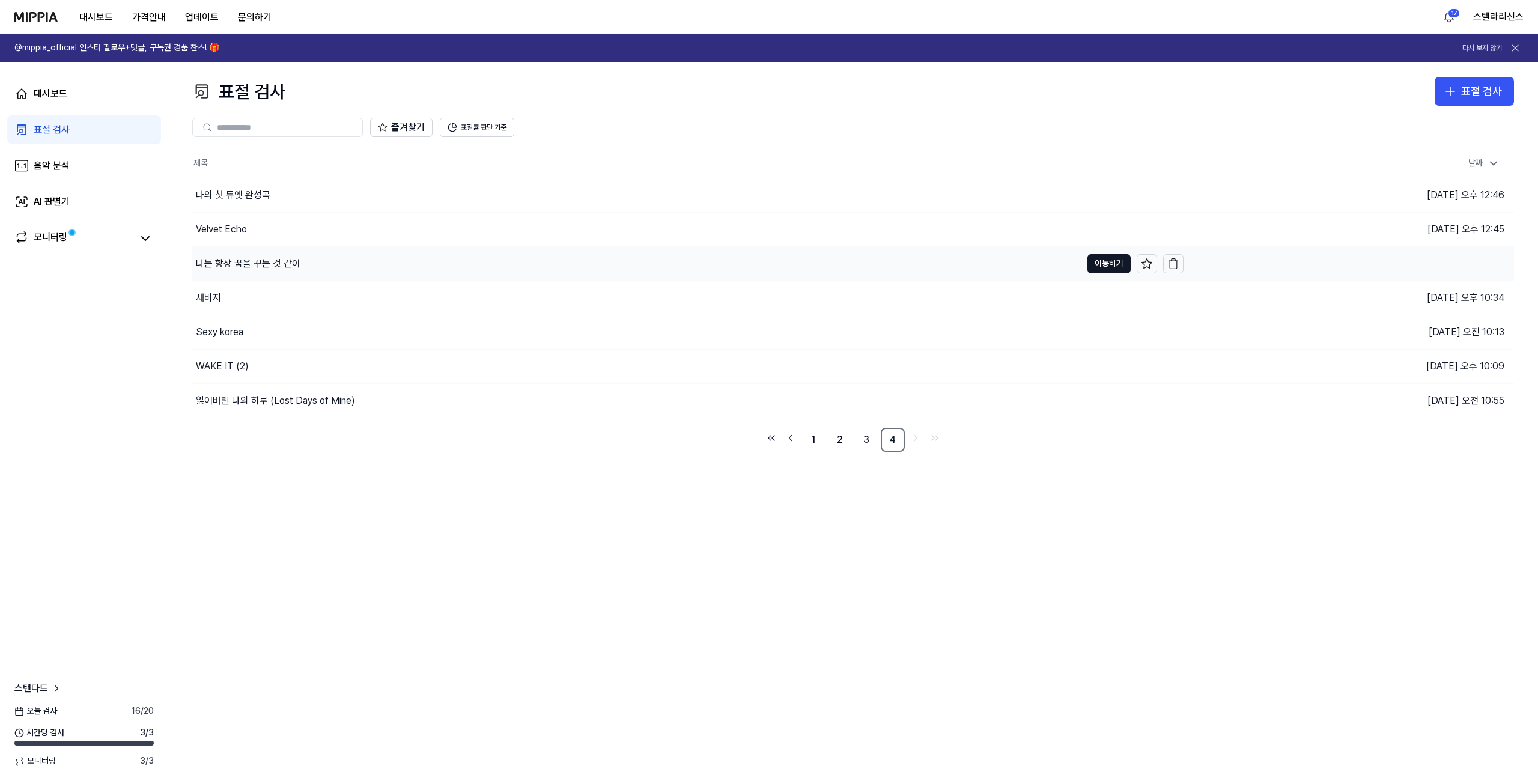
click at [660, 270] on div "나는 항상 꿈을 꾸는 것 같아" at bounding box center [637, 264] width 889 height 33
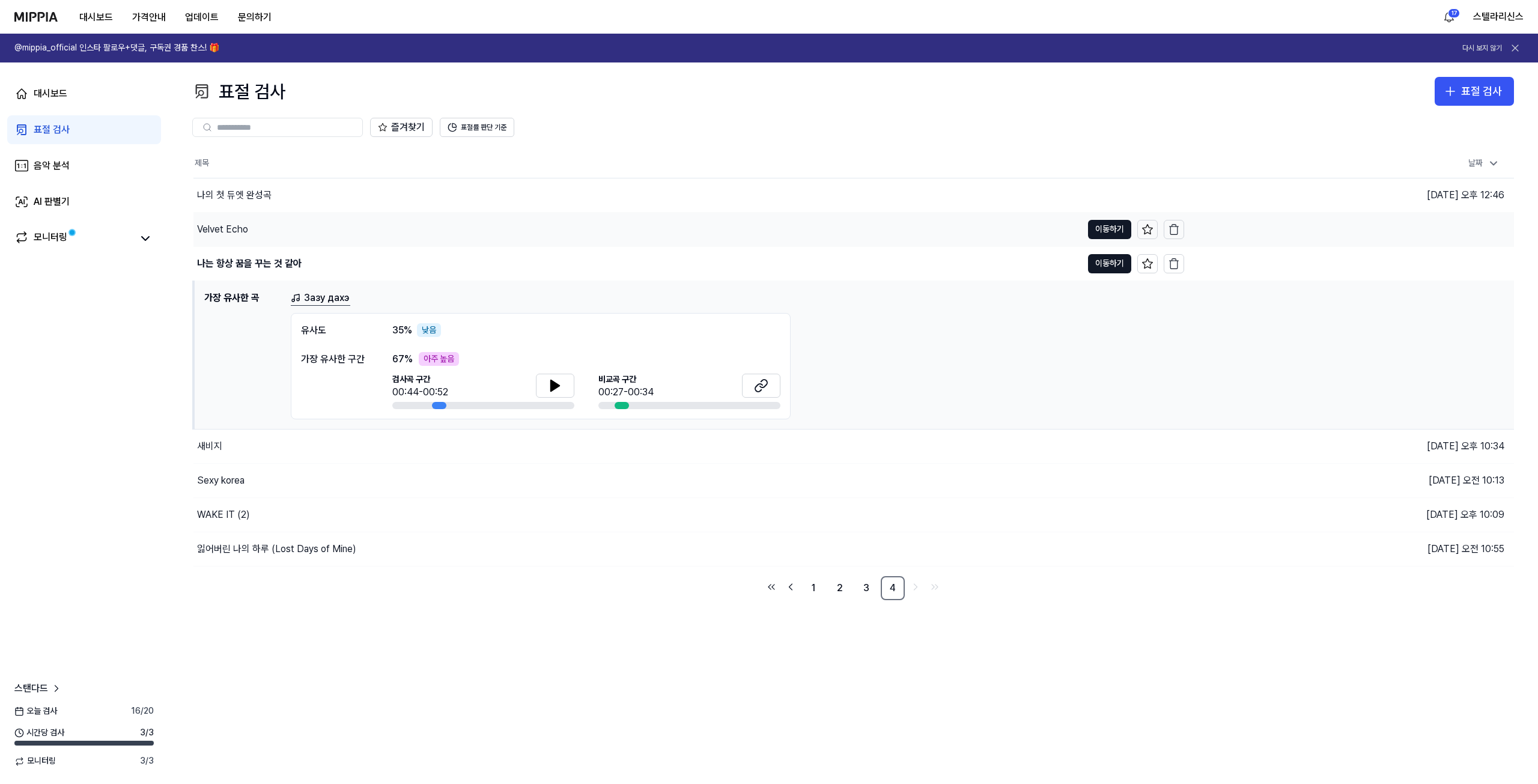
click at [554, 228] on div "Velvet Echo" at bounding box center [637, 229] width 889 height 33
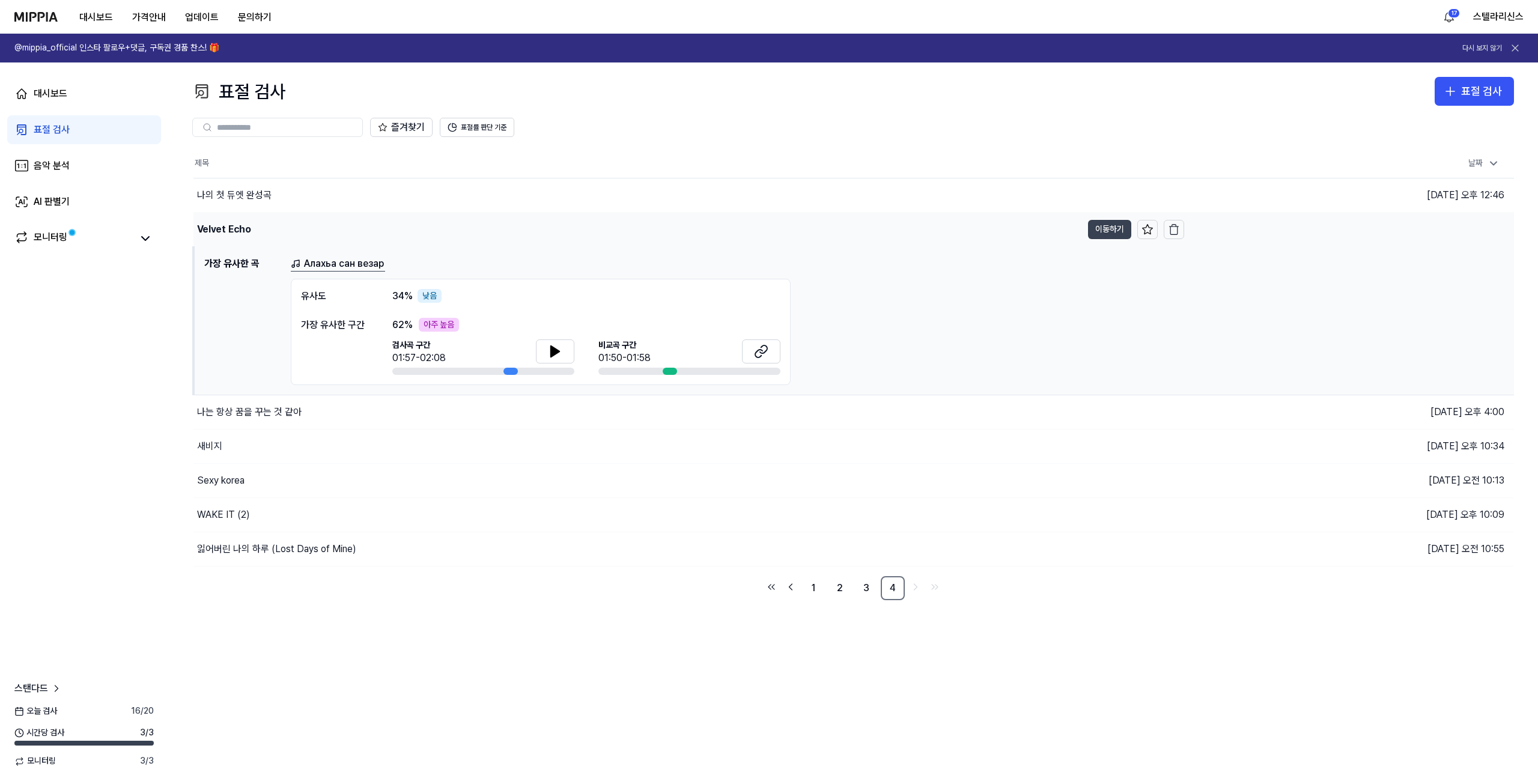
click at [1100, 228] on button "이동하기" at bounding box center [1109, 230] width 43 height 19
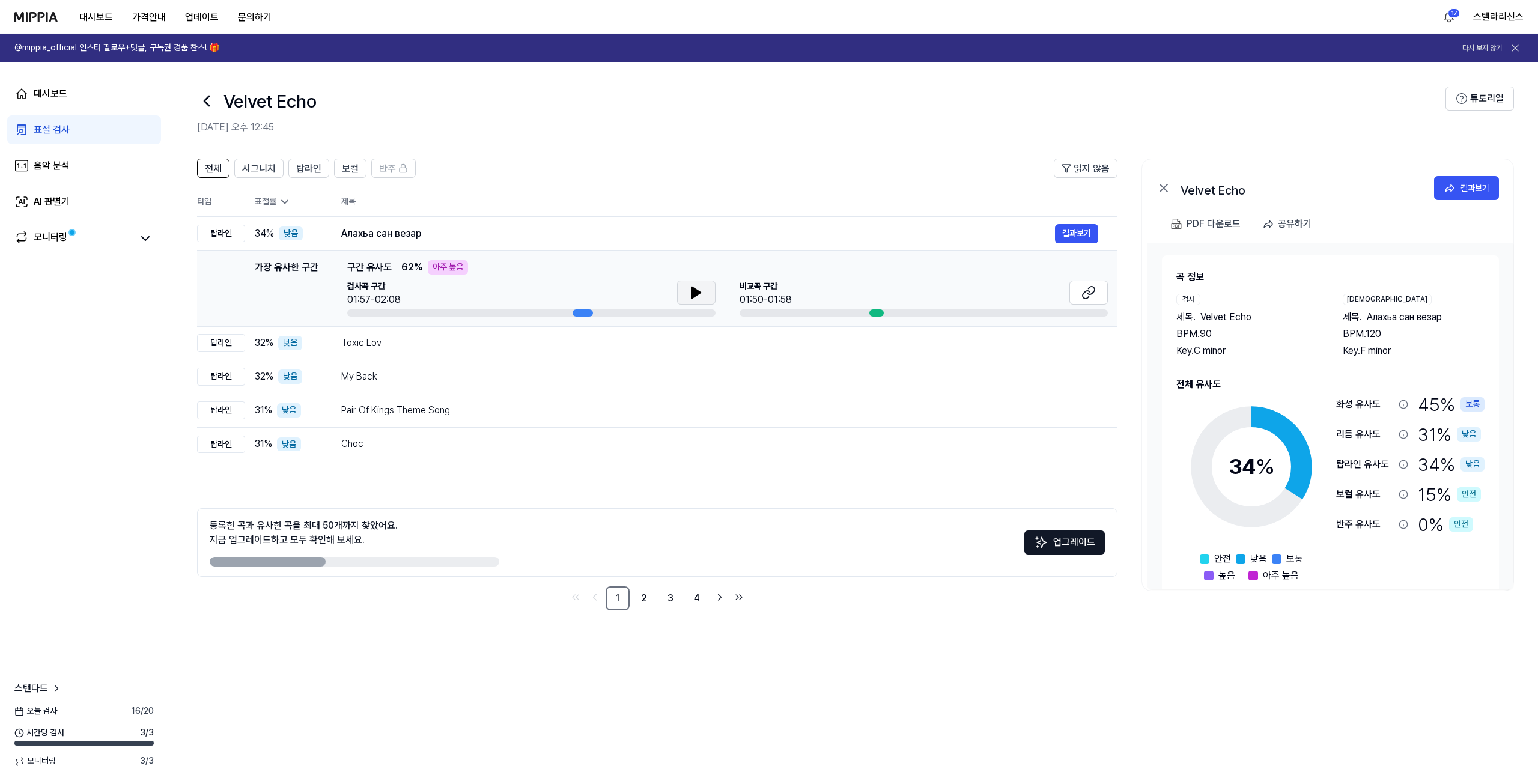
click at [696, 293] on icon at bounding box center [696, 293] width 9 height 11
